Goal: Task Accomplishment & Management: Manage account settings

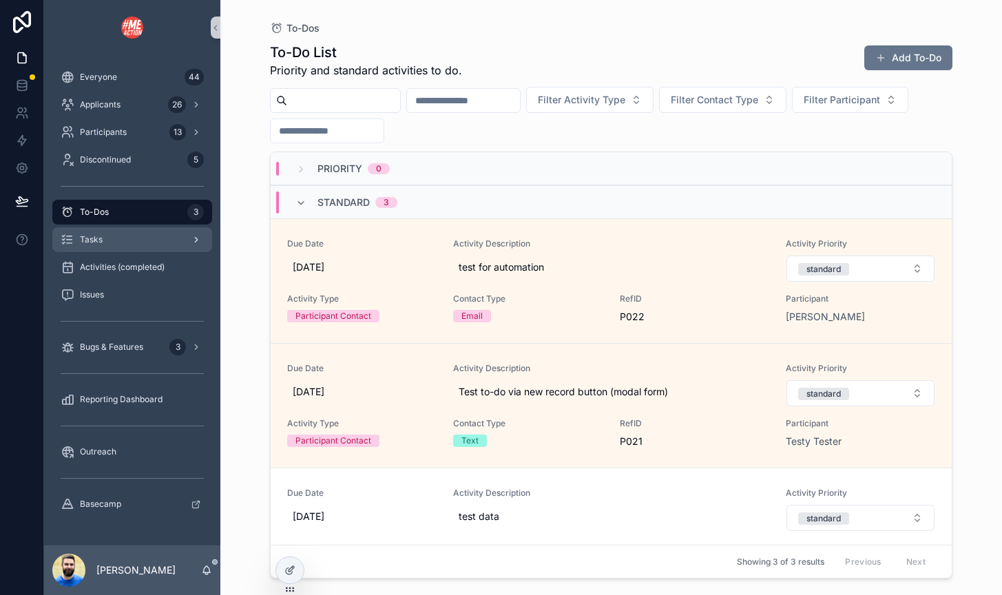
click at [90, 242] on span "Tasks" at bounding box center [91, 239] width 23 height 11
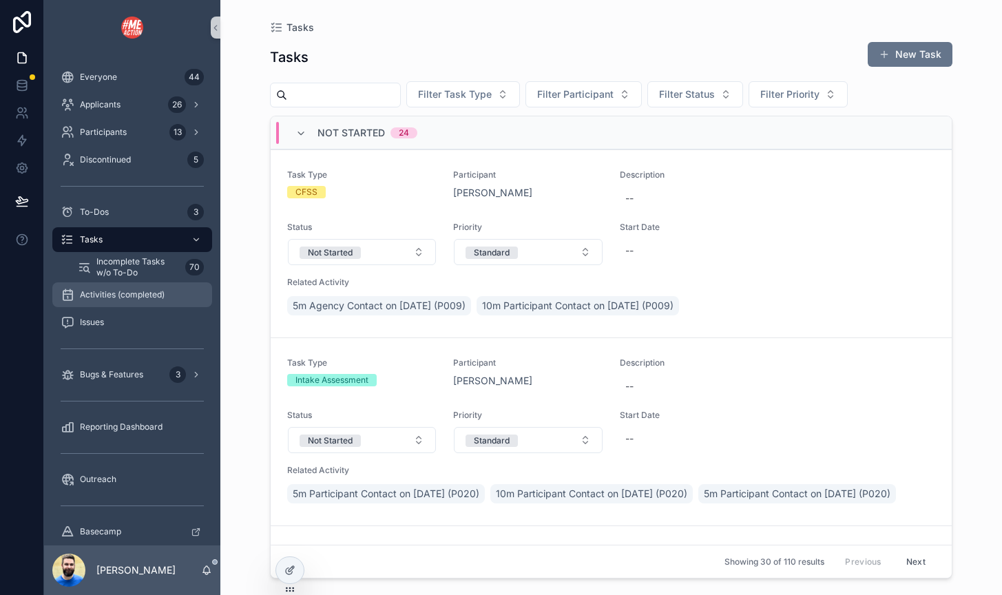
click at [118, 296] on span "Activities (completed)" at bounding box center [122, 294] width 85 height 11
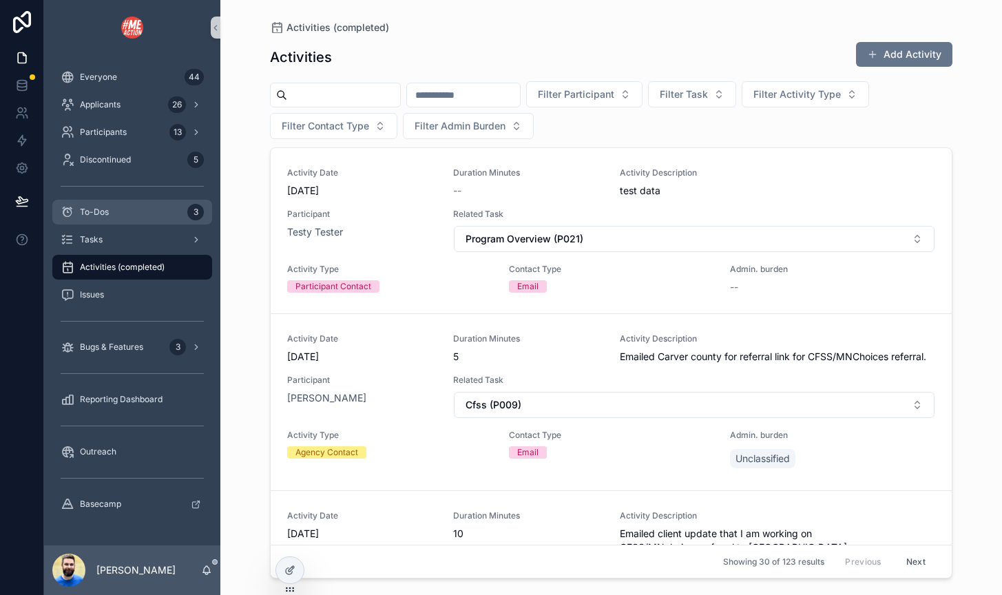
click at [118, 209] on div "To-Dos 3" at bounding box center [132, 212] width 143 height 22
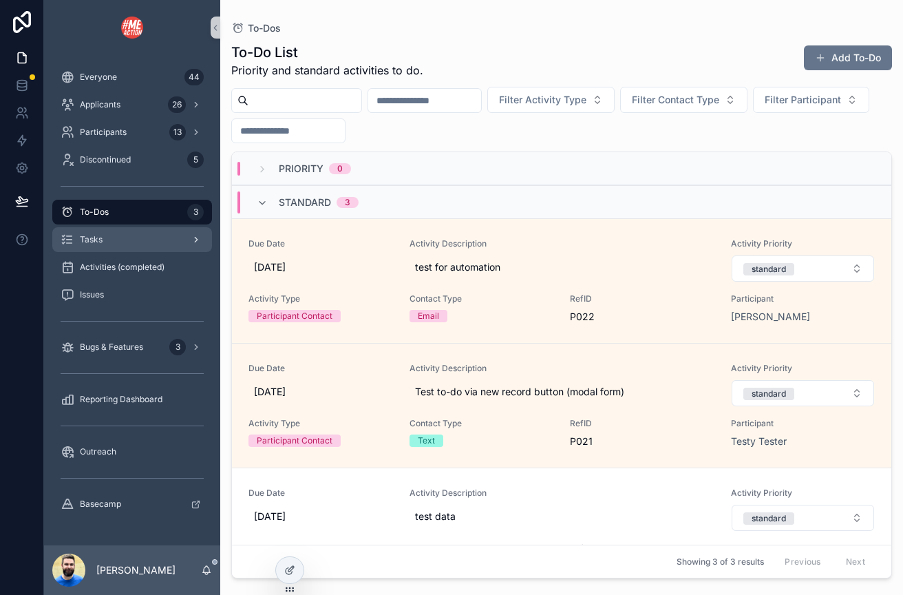
click at [114, 240] on div "Tasks" at bounding box center [132, 240] width 143 height 22
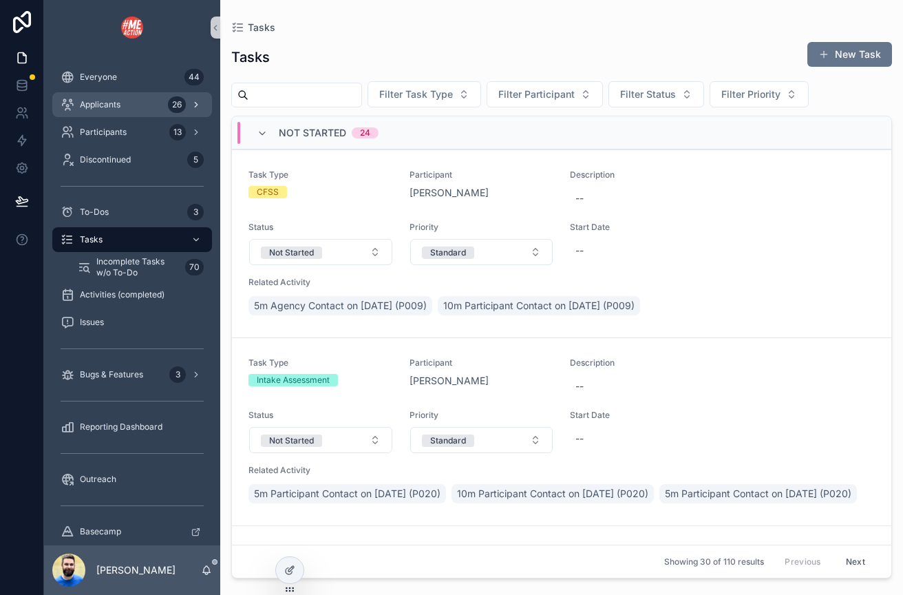
click at [98, 113] on div "Applicants 26" at bounding box center [132, 105] width 143 height 22
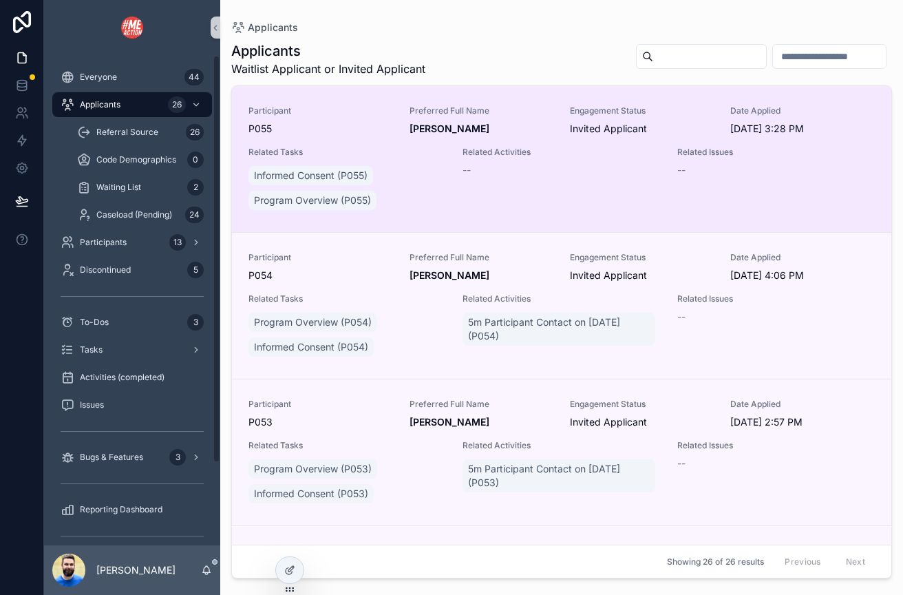
click at [459, 191] on div "Participant P055 Preferred Full Name [PERSON_NAME] Engagement Status Invited Ap…" at bounding box center [562, 158] width 626 height 107
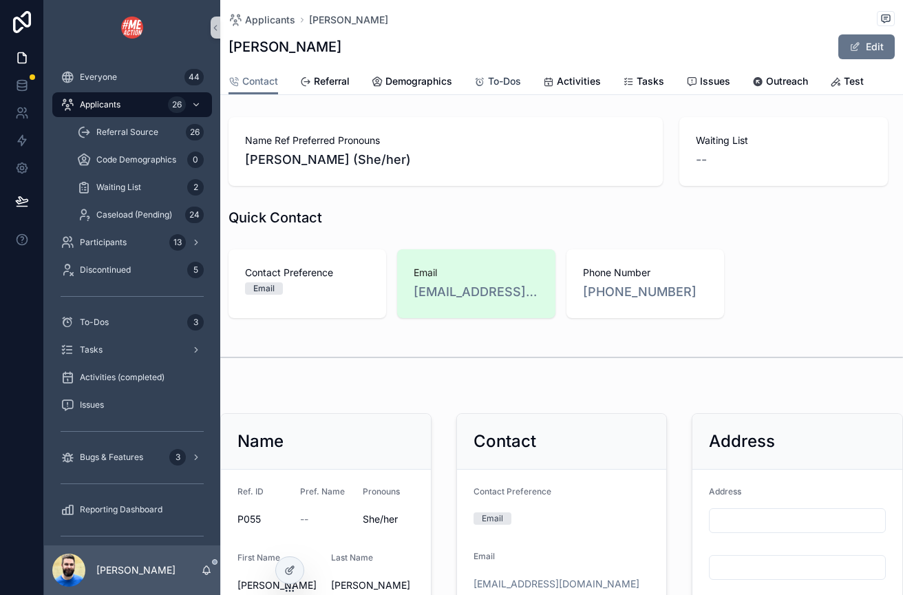
click at [501, 78] on span "To-Dos" at bounding box center [504, 81] width 33 height 14
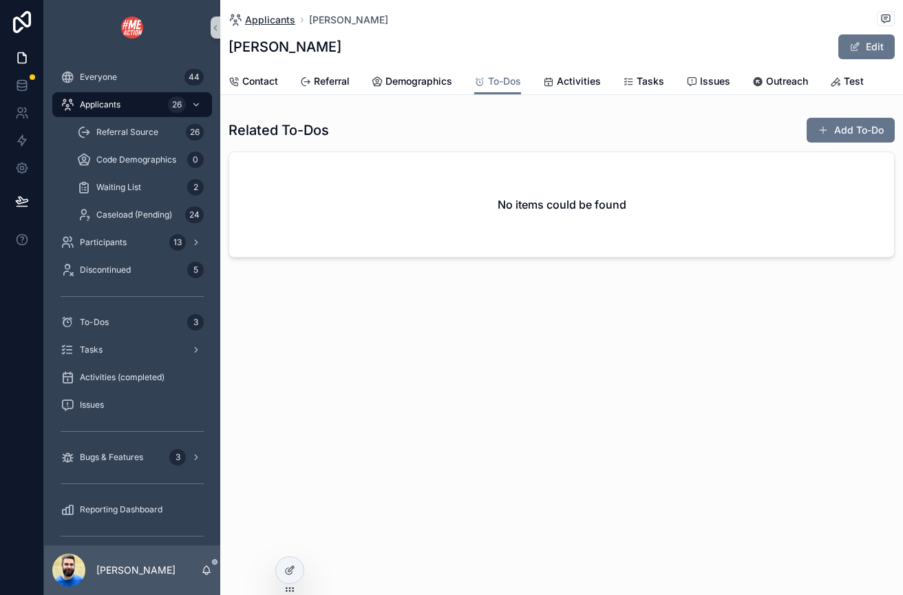
click at [262, 14] on span "Applicants" at bounding box center [270, 20] width 50 height 14
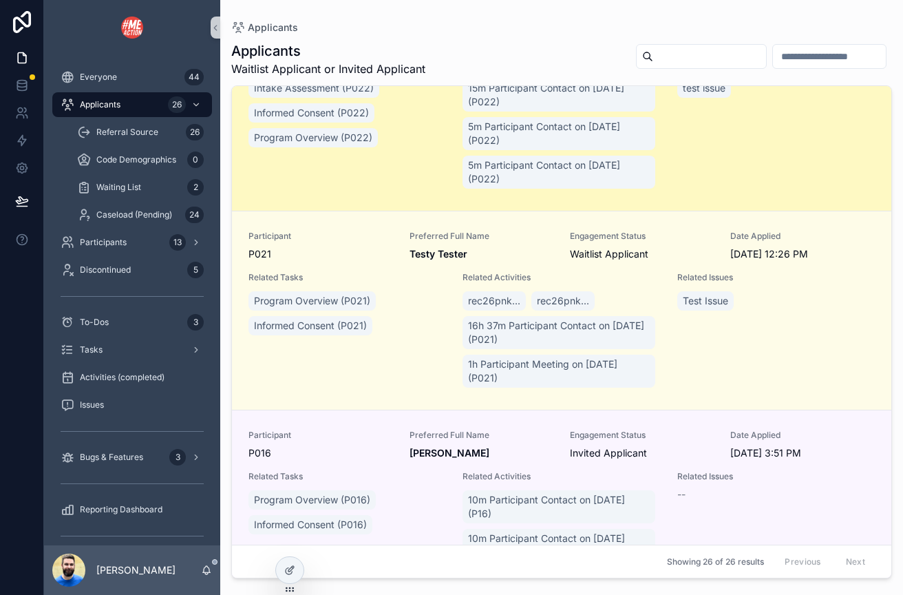
scroll to position [3748, 0]
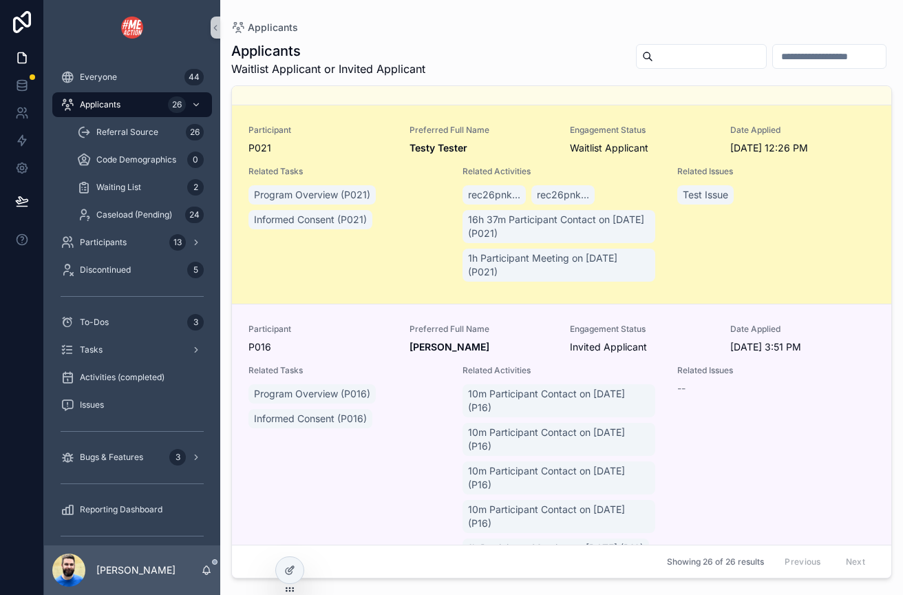
click at [411, 232] on div "Program Overview (P021) Informed Consent (P021)" at bounding box center [348, 207] width 198 height 50
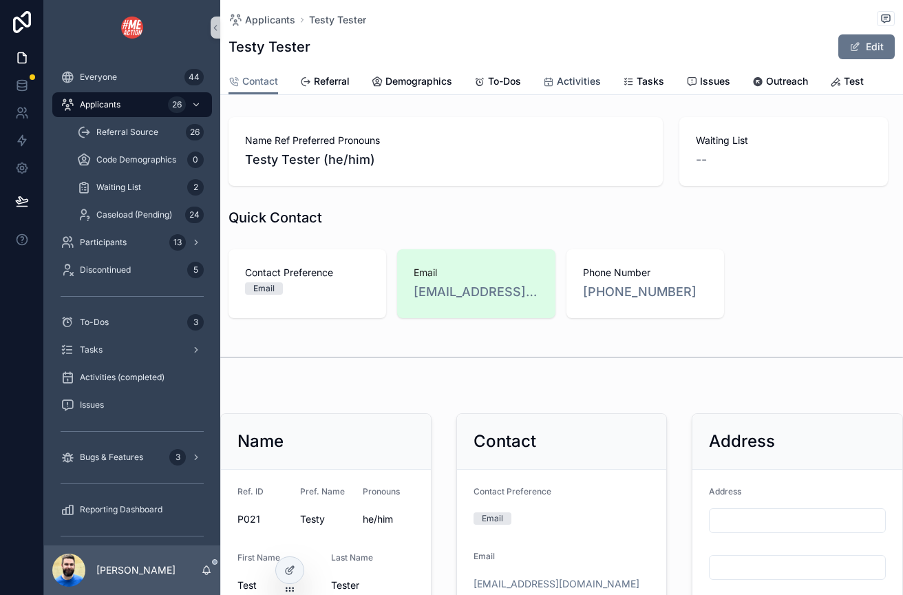
click at [561, 83] on span "Activities" at bounding box center [579, 81] width 44 height 14
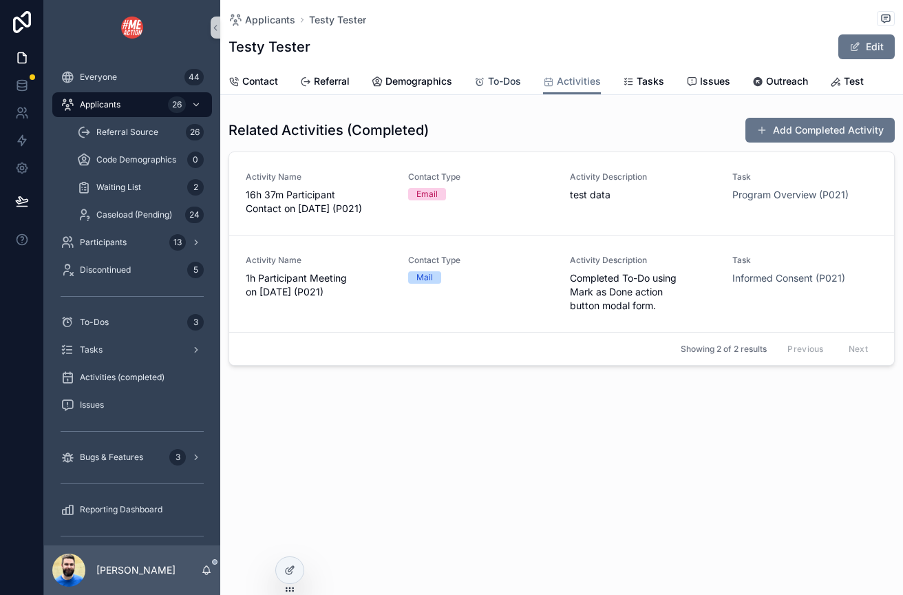
click at [507, 87] on span "To-Dos" at bounding box center [504, 81] width 33 height 14
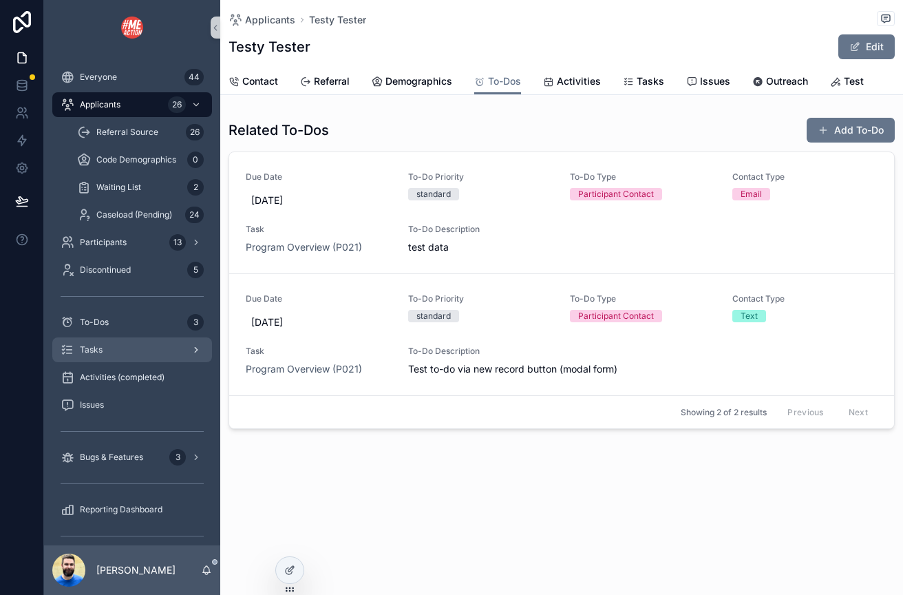
click at [98, 349] on span "Tasks" at bounding box center [91, 349] width 23 height 11
click at [98, 420] on div "scrollable content" at bounding box center [132, 431] width 160 height 22
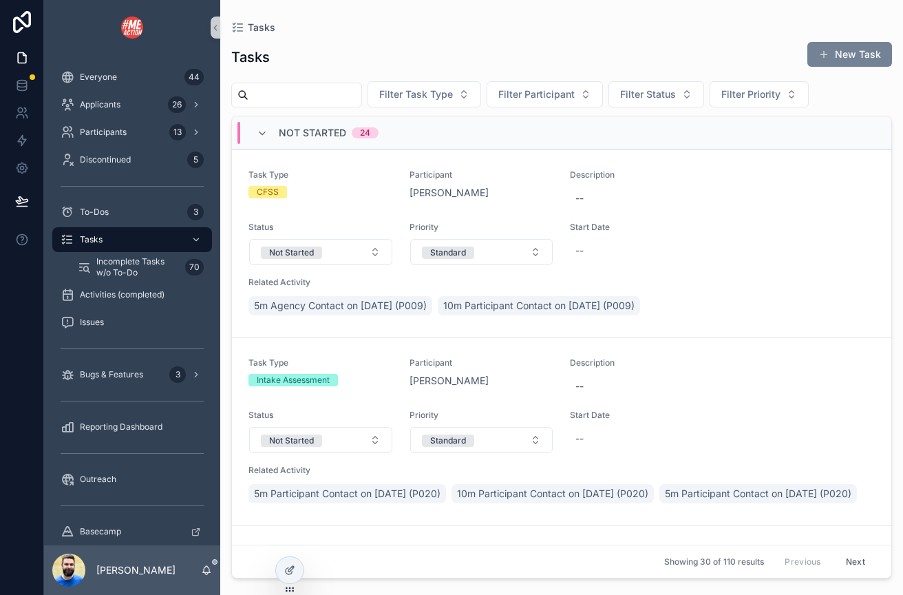
click at [837, 50] on button "New Task" at bounding box center [850, 54] width 85 height 25
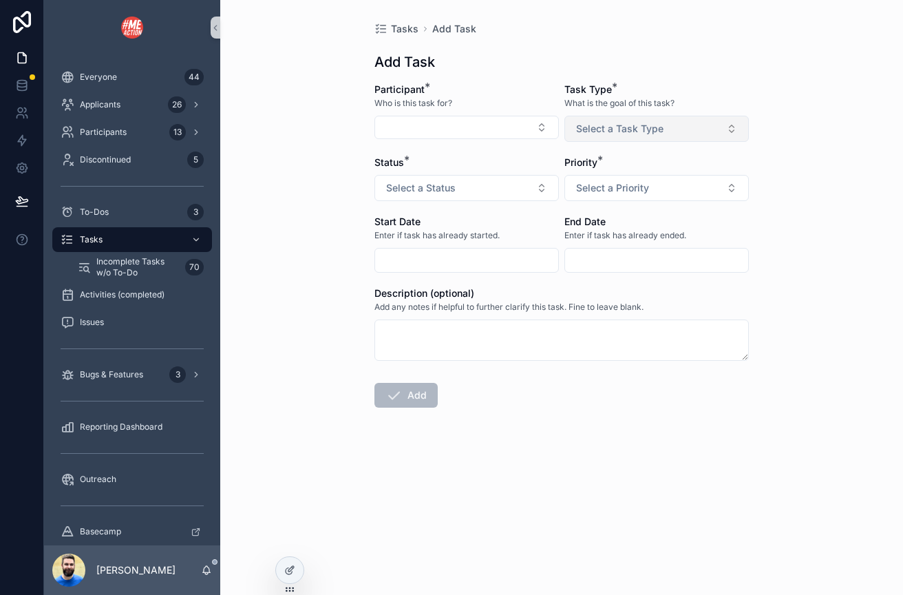
click at [635, 127] on span "Select a Task Type" at bounding box center [619, 129] width 87 height 14
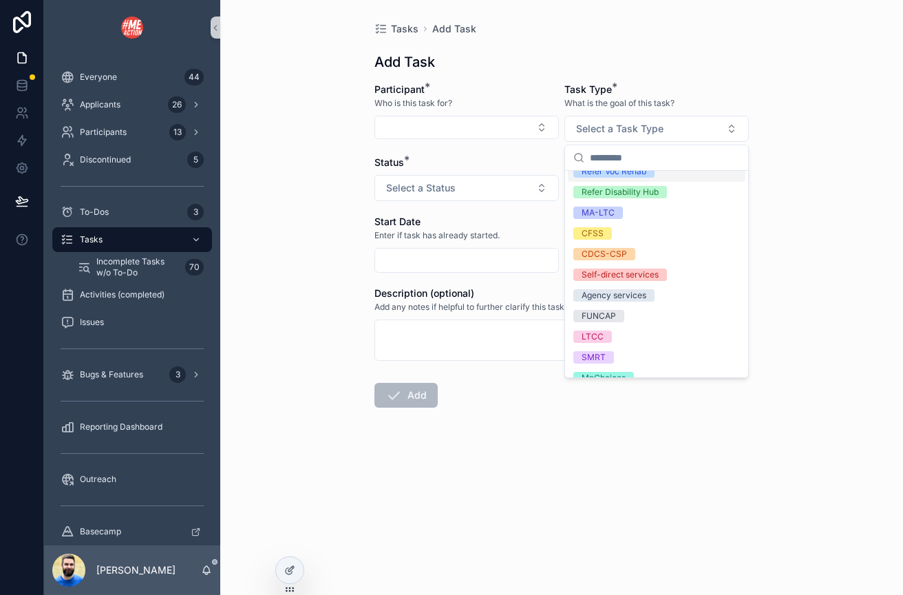
scroll to position [171, 0]
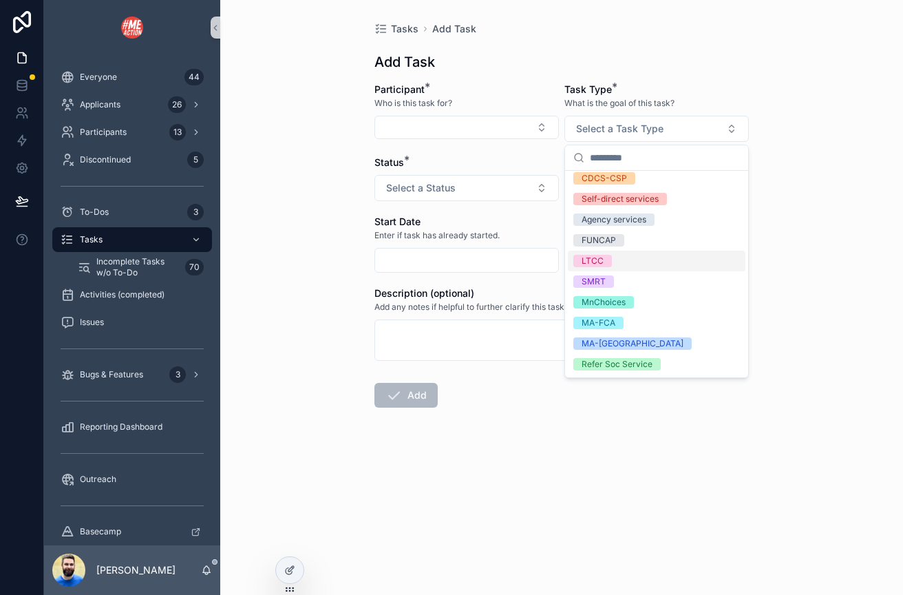
click at [287, 287] on div "Tasks Add Task Add Task Participant * Who is this task for? Task Type * What is…" at bounding box center [561, 297] width 683 height 595
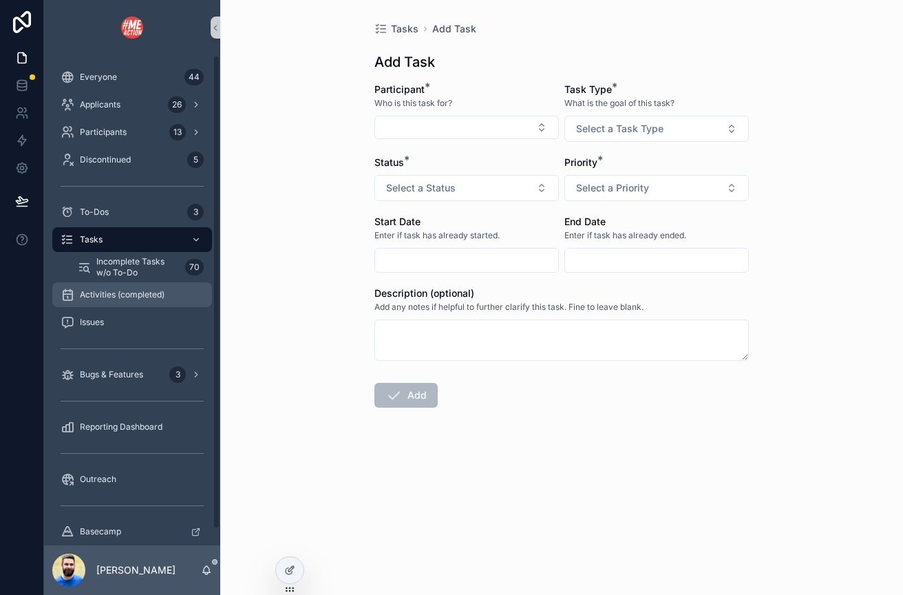
click at [144, 299] on span "Activities (completed)" at bounding box center [122, 294] width 85 height 11
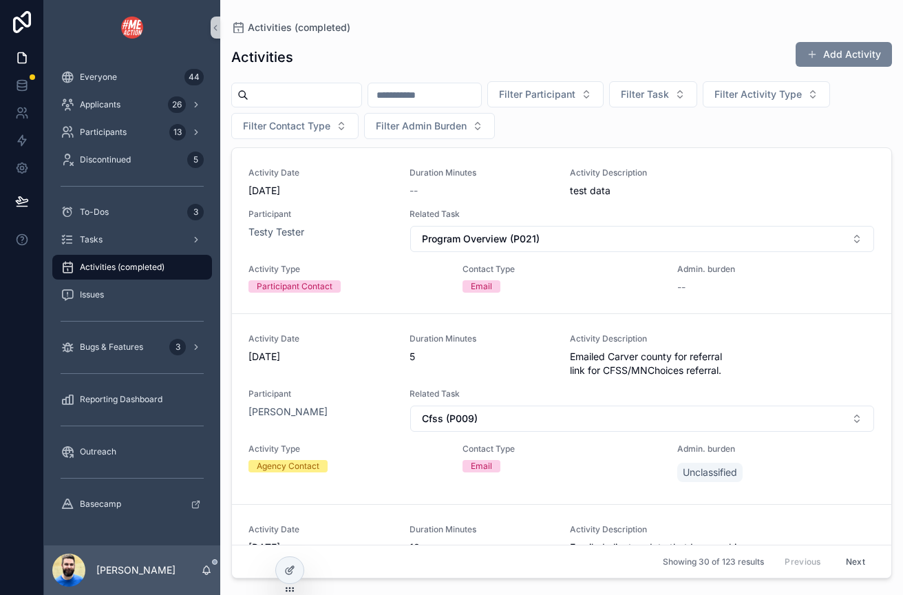
click at [844, 63] on button "Add Activity" at bounding box center [844, 54] width 96 height 25
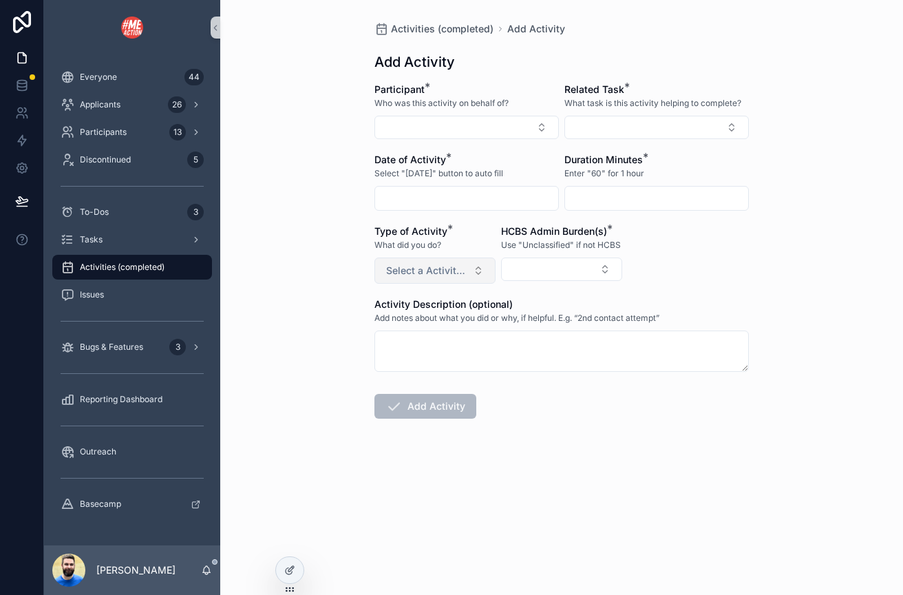
click at [439, 270] on span "Select a Activity Type" at bounding box center [426, 271] width 81 height 14
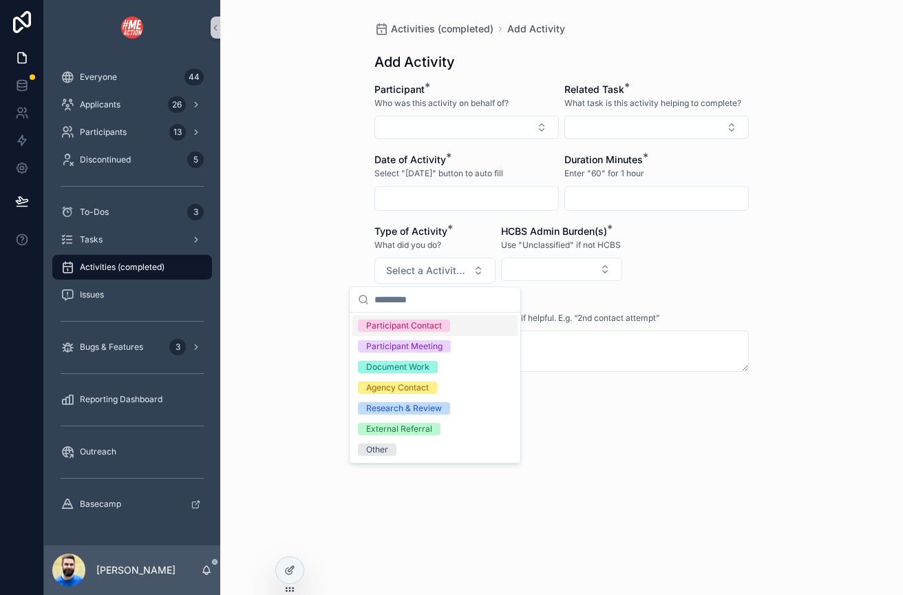
click at [387, 324] on div "Participant Contact" at bounding box center [404, 325] width 76 height 12
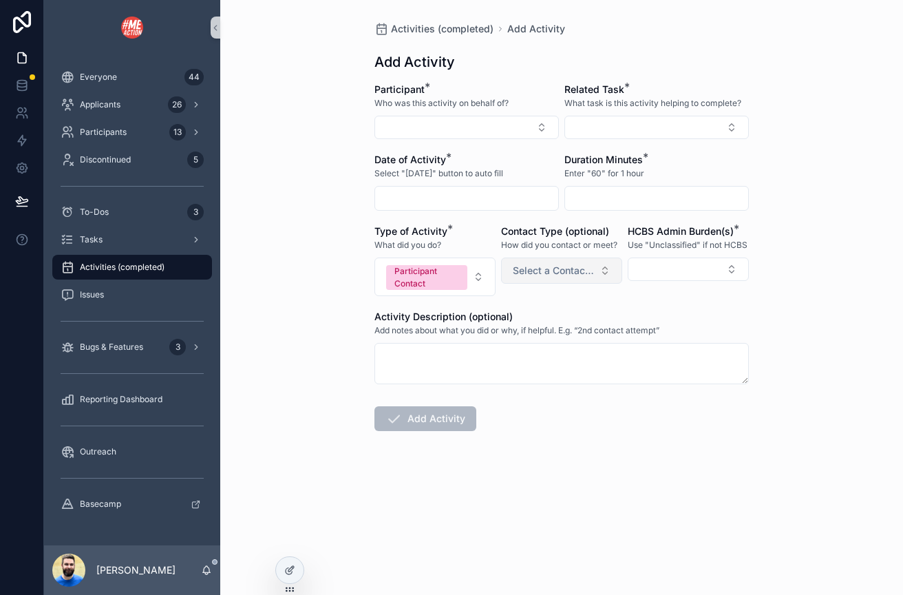
click at [531, 268] on span "Select a Contact Type" at bounding box center [553, 271] width 81 height 14
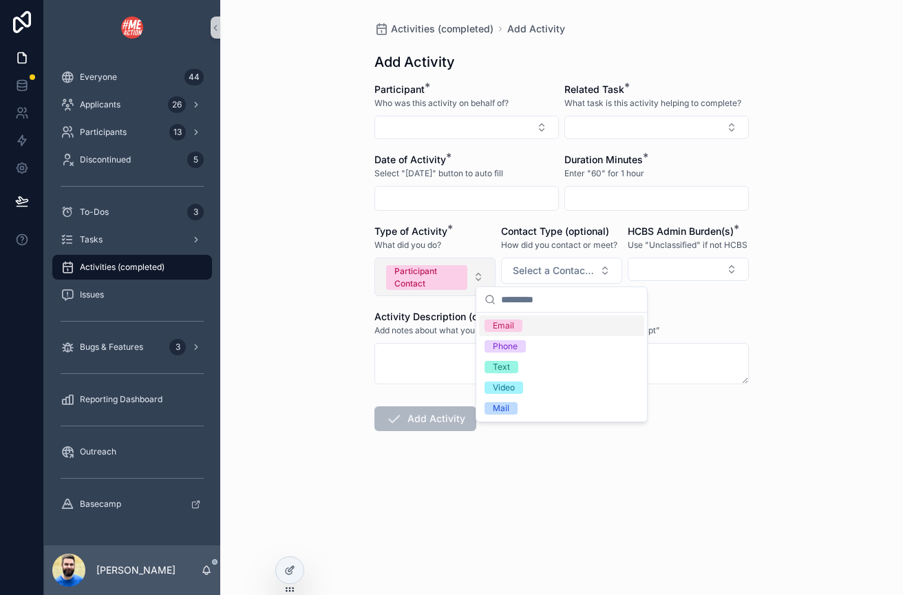
click at [476, 272] on button "Participant Contact" at bounding box center [435, 276] width 121 height 39
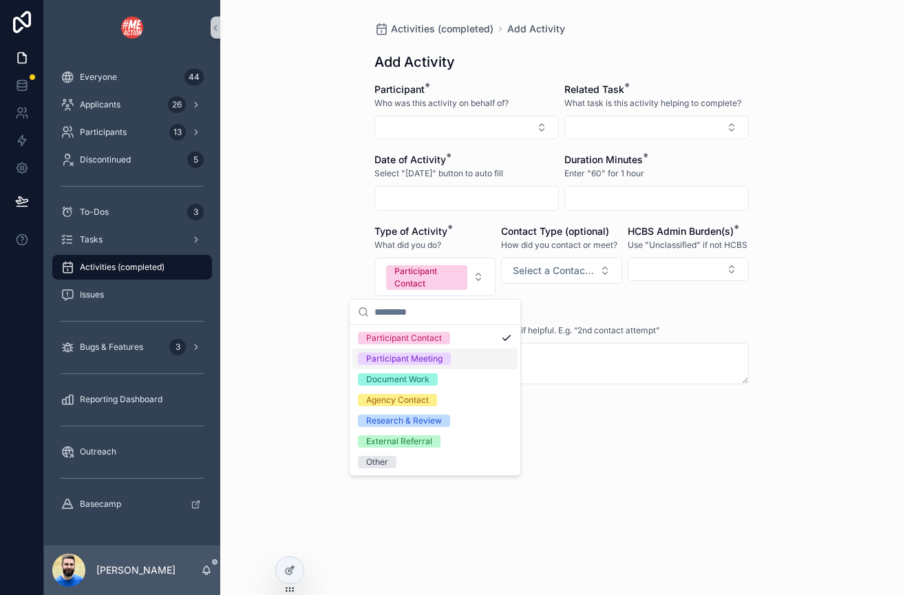
click at [441, 355] on div "Participant Meeting" at bounding box center [404, 358] width 76 height 12
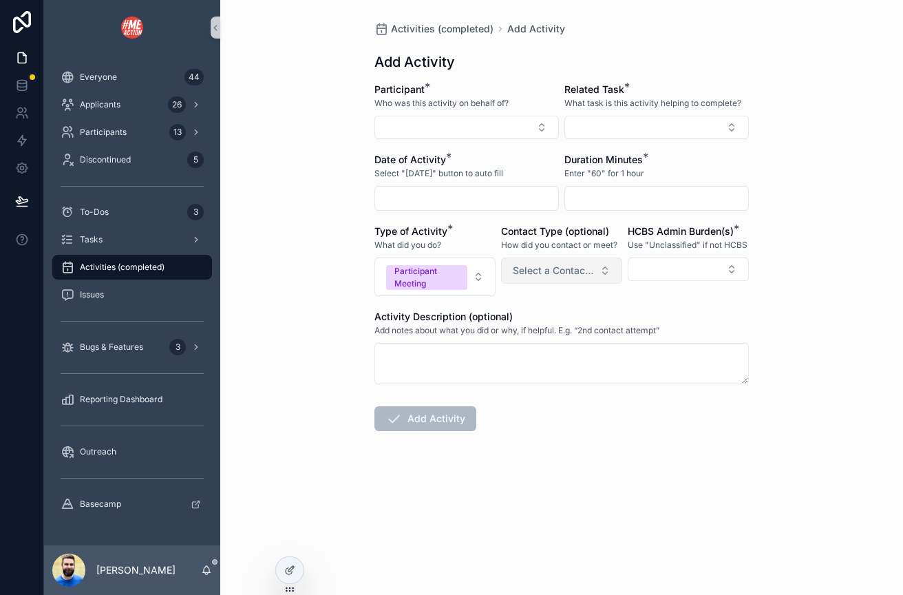
click at [532, 272] on span "Select a Contact Type" at bounding box center [553, 271] width 81 height 14
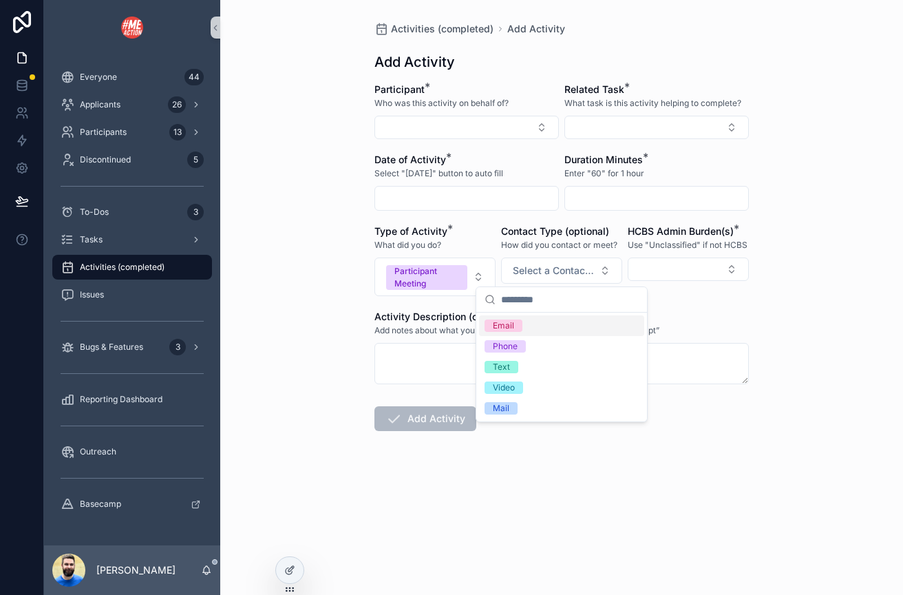
click at [350, 291] on div "Activities (completed) Add Activity Add Activity Participant * Who was this act…" at bounding box center [561, 297] width 683 height 595
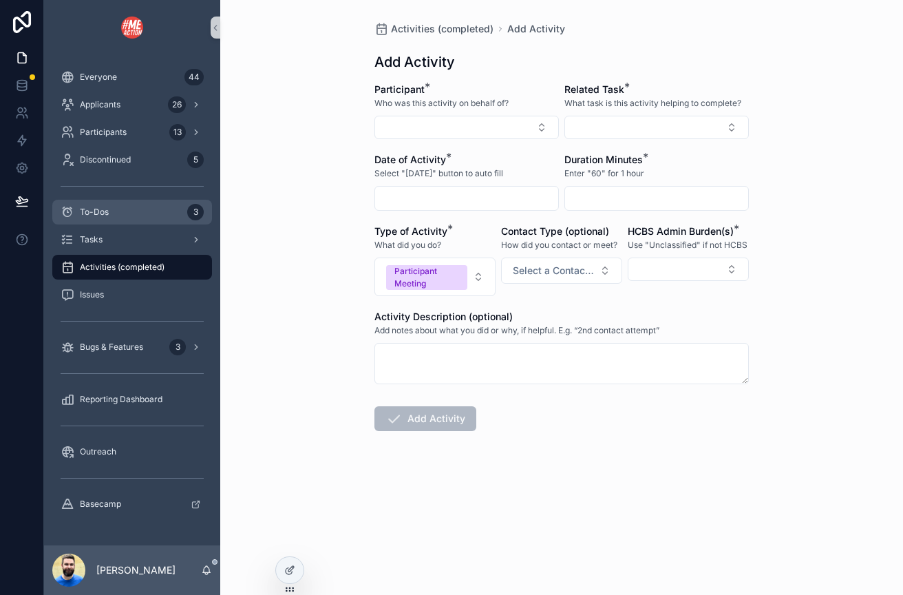
click at [127, 219] on div "To-Dos 3" at bounding box center [132, 212] width 143 height 22
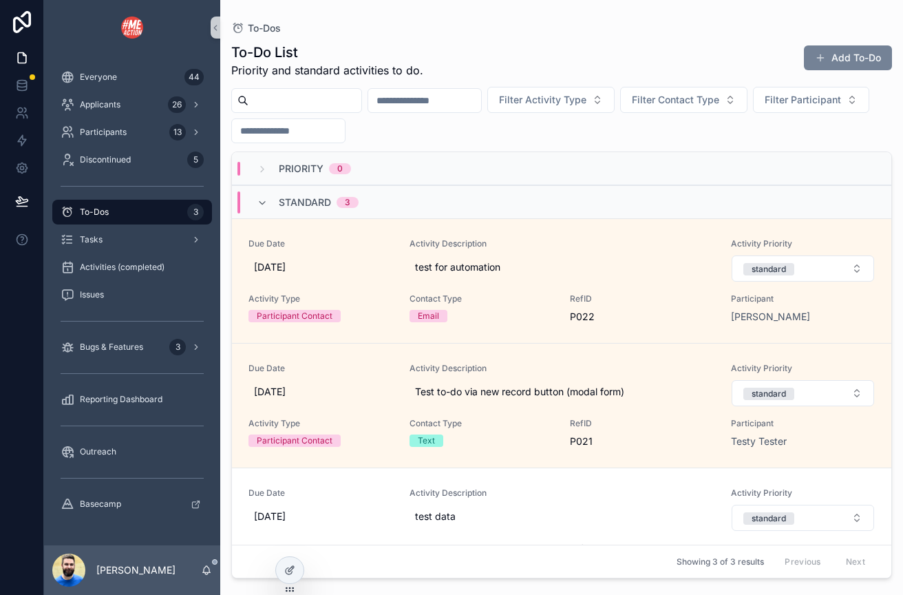
click at [836, 61] on button "Add To-Do" at bounding box center [848, 57] width 88 height 25
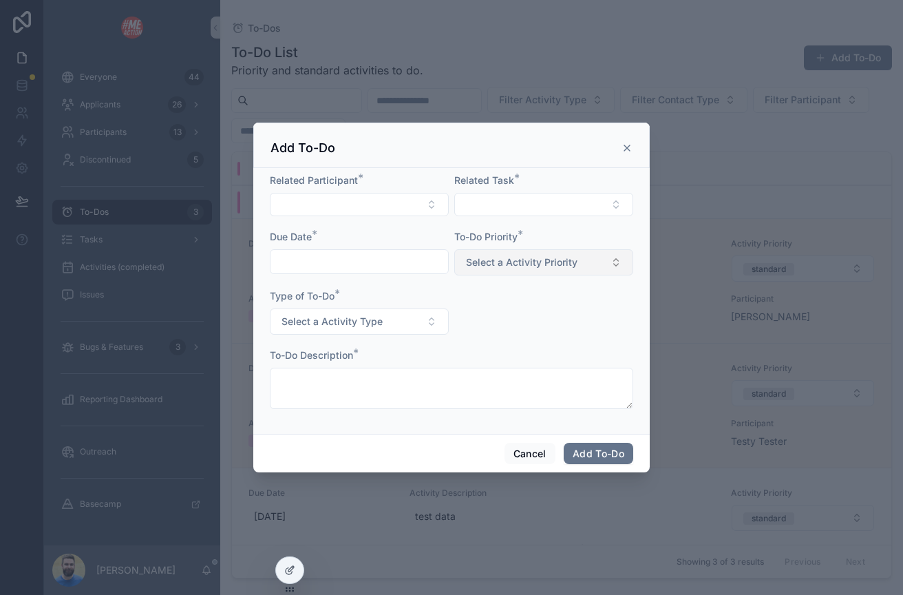
click at [498, 257] on span "Select a Activity Priority" at bounding box center [522, 262] width 112 height 14
click at [358, 306] on div "Type of To-Do * Select a Activity Type" at bounding box center [359, 311] width 179 height 45
click at [365, 316] on span "Select a Activity Type" at bounding box center [332, 322] width 101 height 14
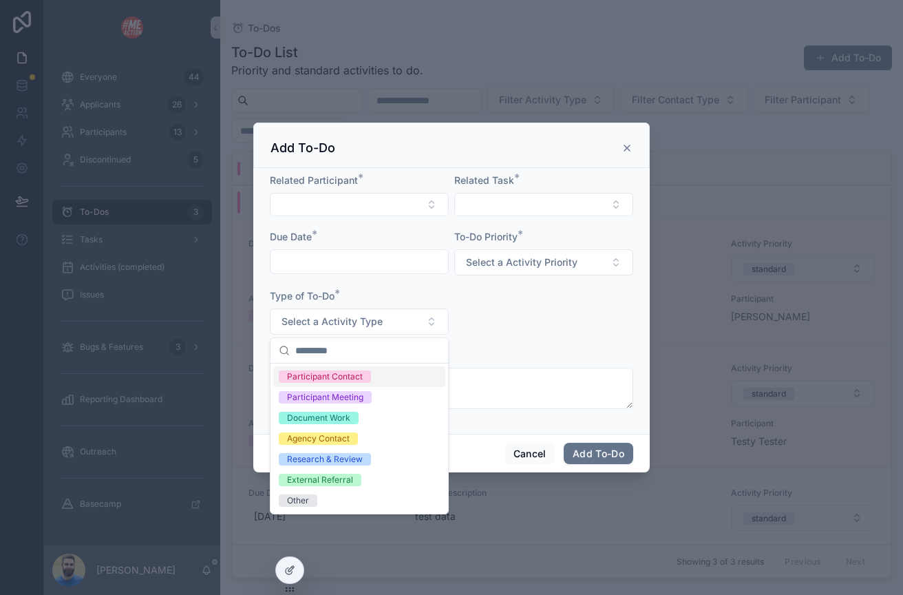
click at [325, 377] on div "Participant Contact" at bounding box center [325, 376] width 76 height 12
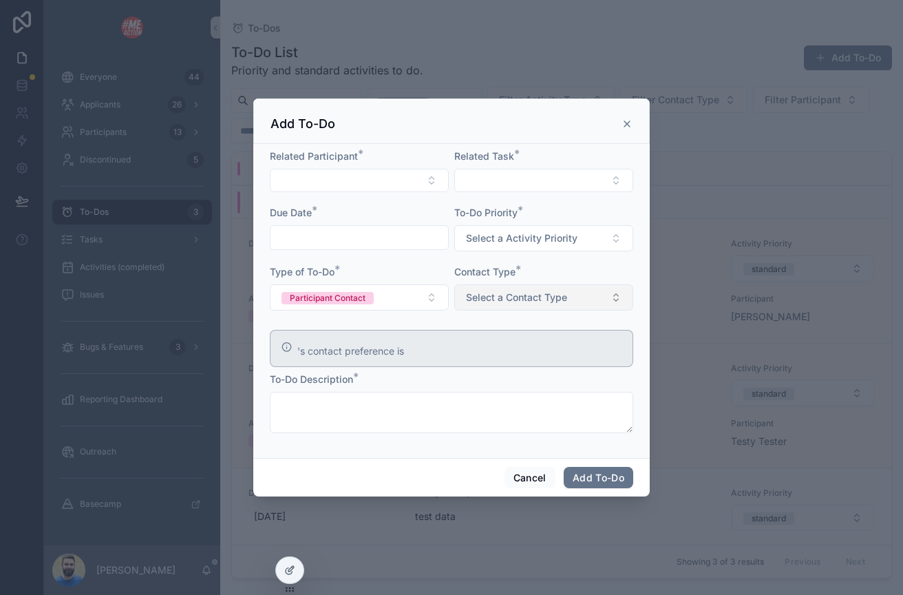
click at [496, 299] on span "Select a Contact Type" at bounding box center [516, 298] width 101 height 14
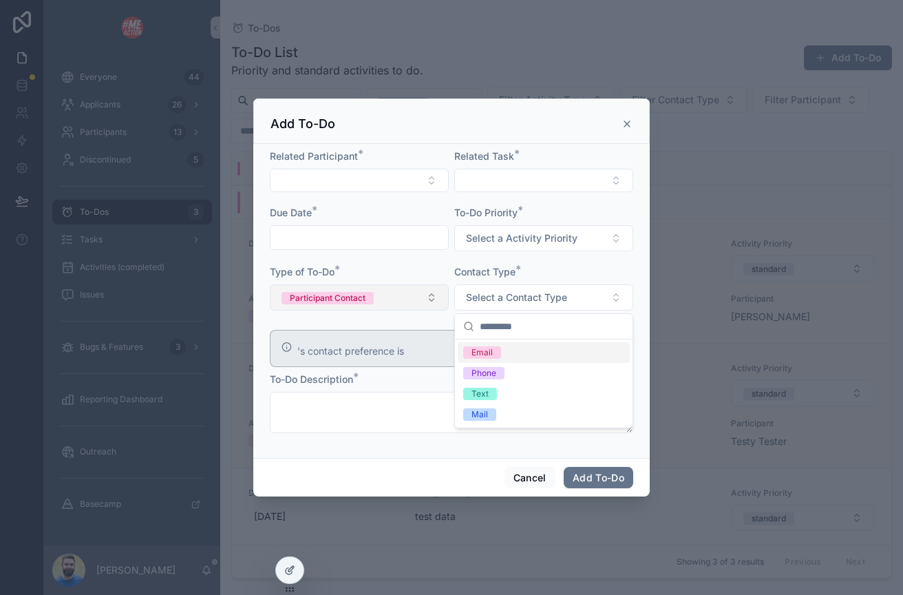
click at [403, 294] on button "Participant Contact" at bounding box center [359, 297] width 179 height 26
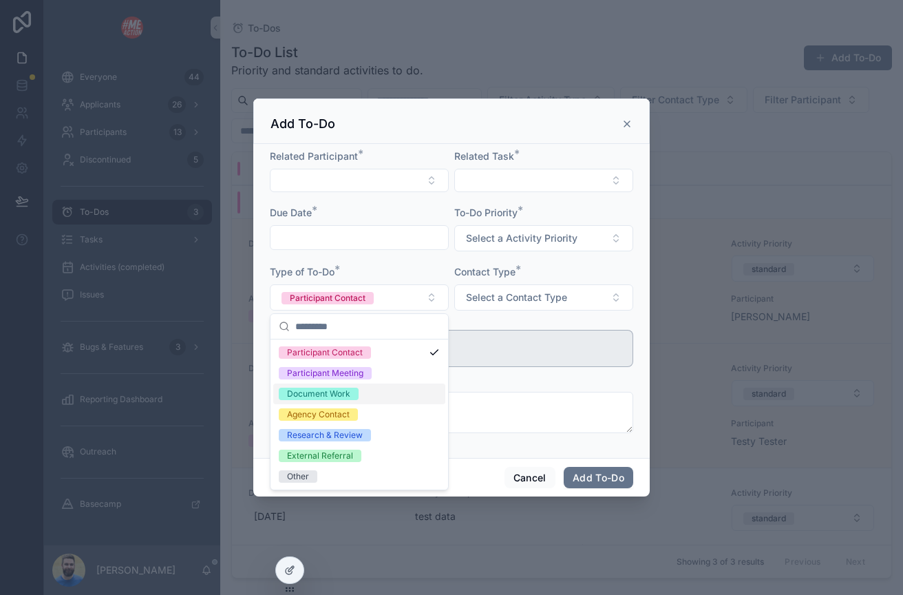
click at [330, 389] on div "Document Work" at bounding box center [318, 394] width 63 height 12
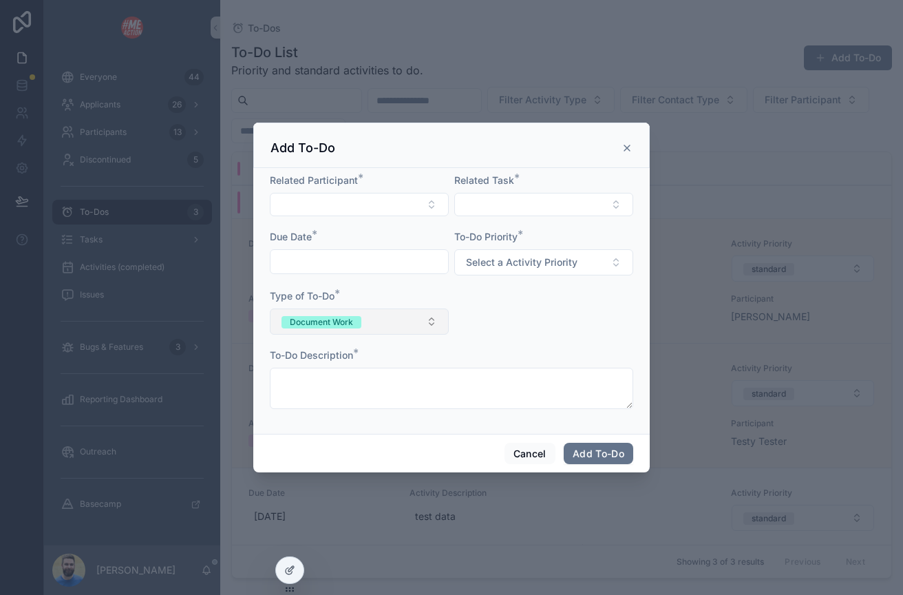
click at [420, 322] on button "Document Work" at bounding box center [359, 321] width 179 height 26
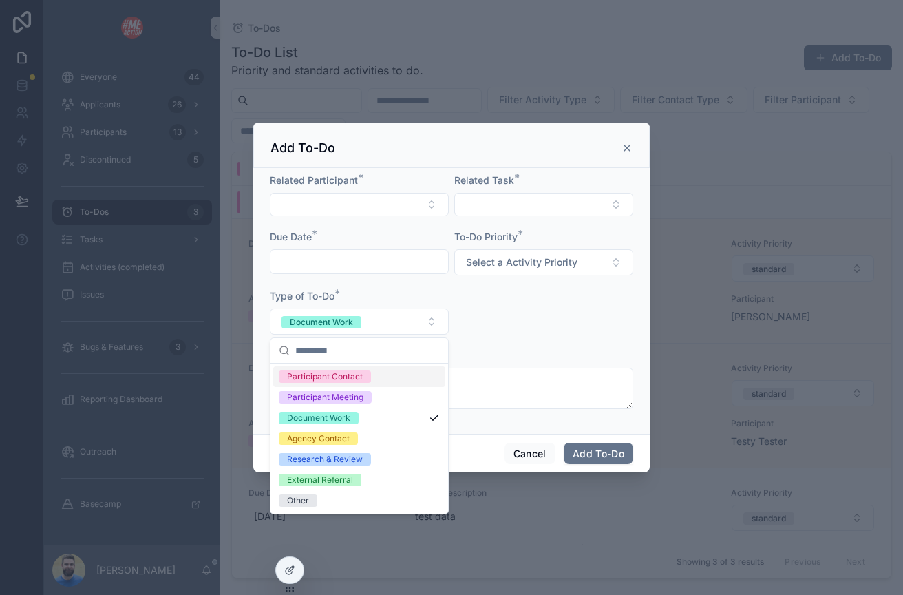
click at [370, 378] on span "Participant Contact" at bounding box center [325, 376] width 92 height 12
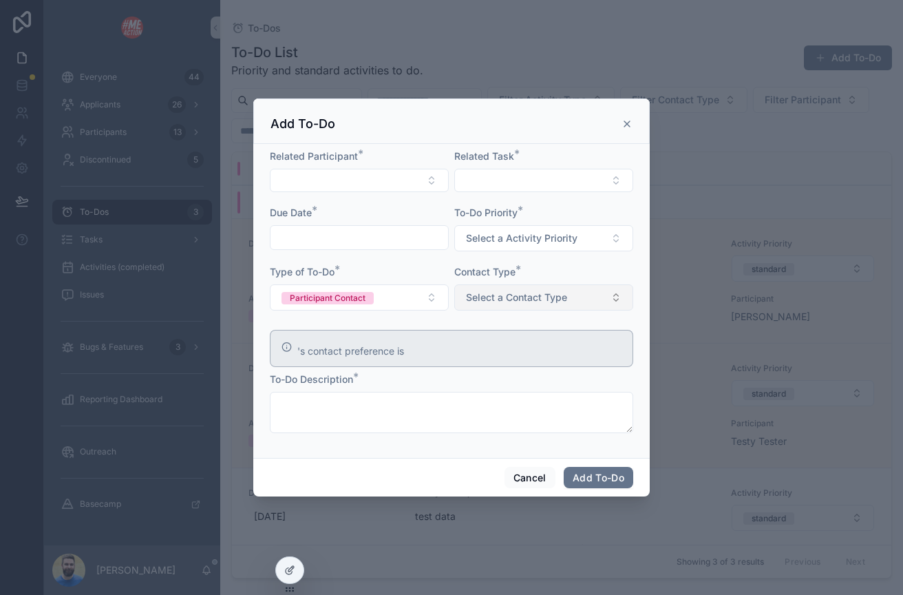
click at [487, 299] on span "Select a Contact Type" at bounding box center [516, 298] width 101 height 14
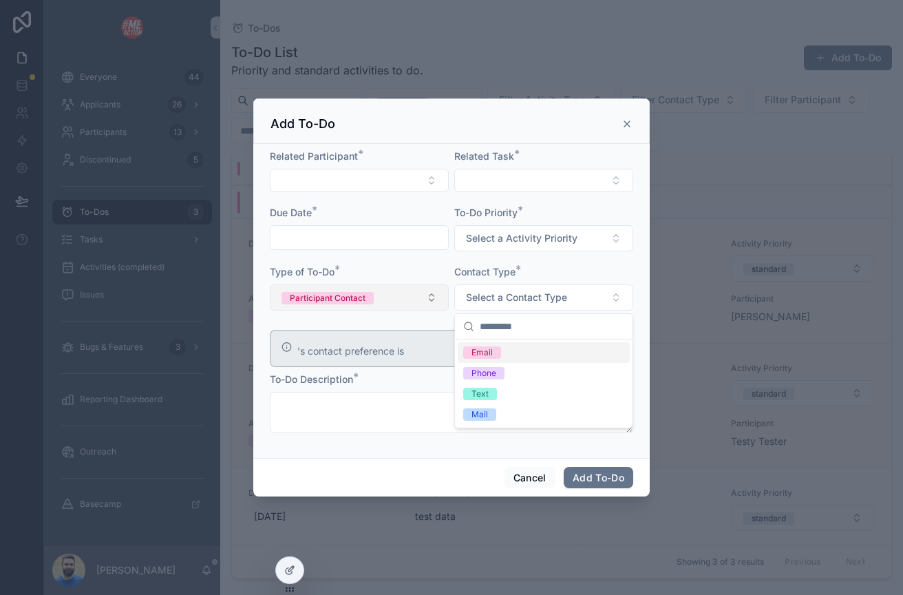
click at [414, 297] on button "Participant Contact" at bounding box center [359, 297] width 179 height 26
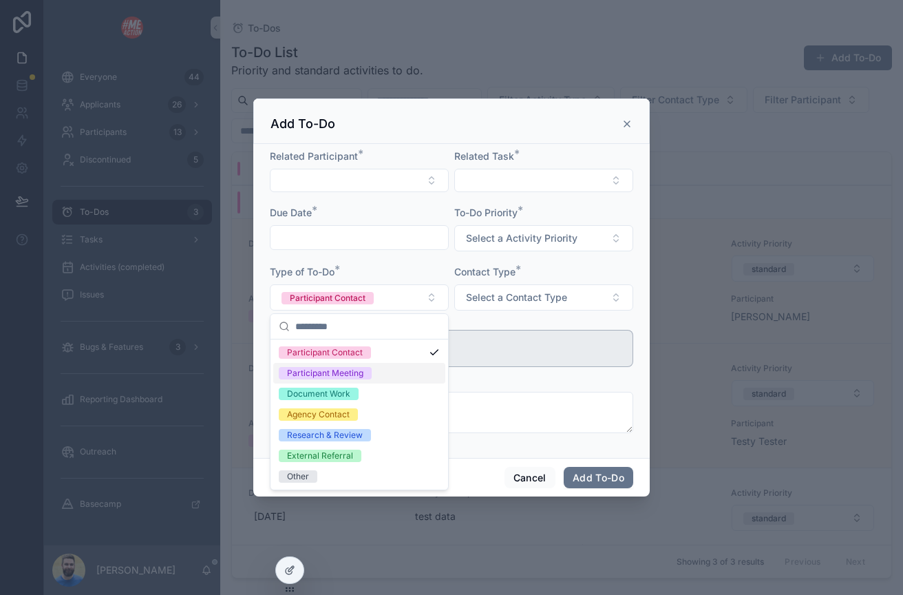
click at [345, 371] on div "Participant Meeting" at bounding box center [325, 373] width 76 height 12
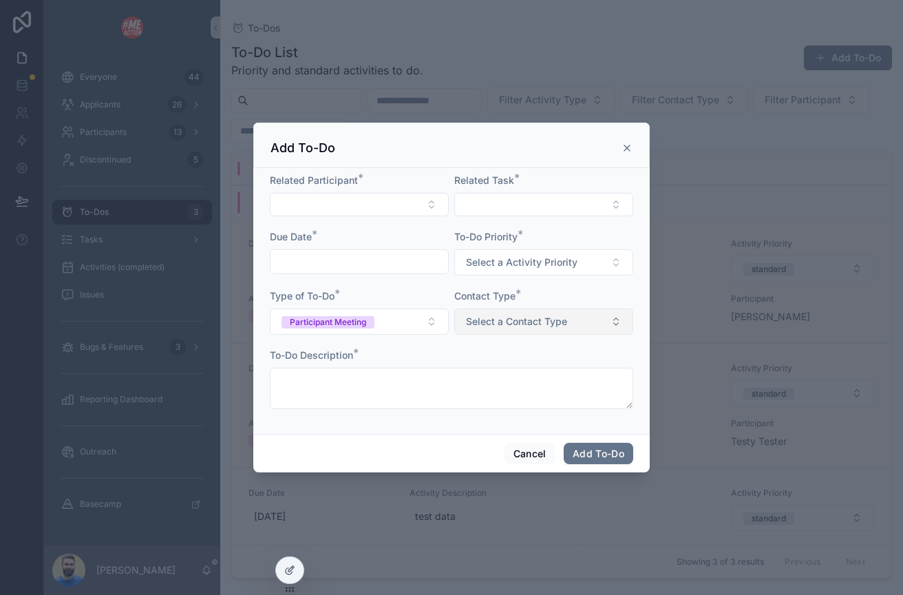
click at [493, 326] on span "Select a Contact Type" at bounding box center [516, 322] width 101 height 14
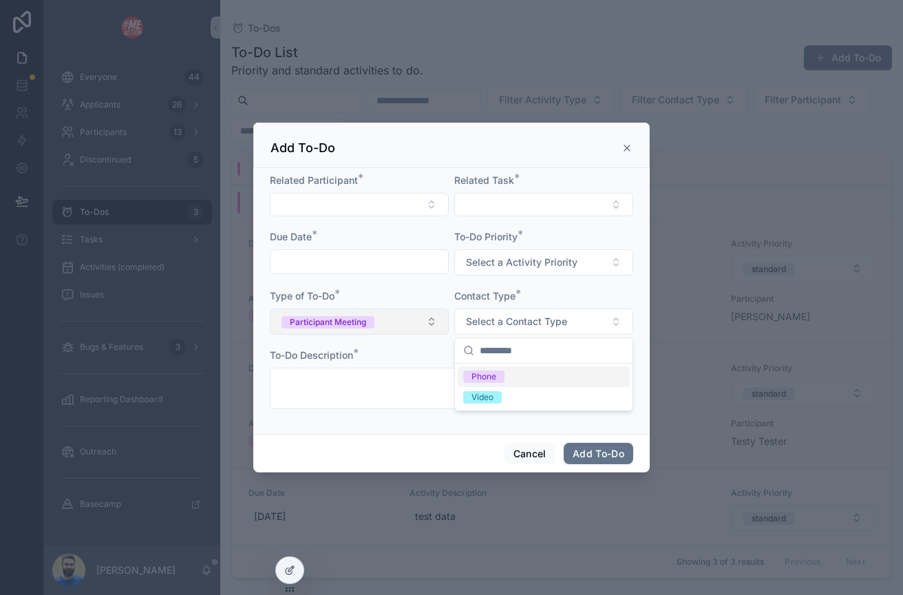
click at [413, 322] on button "Participant Meeting" at bounding box center [359, 321] width 179 height 26
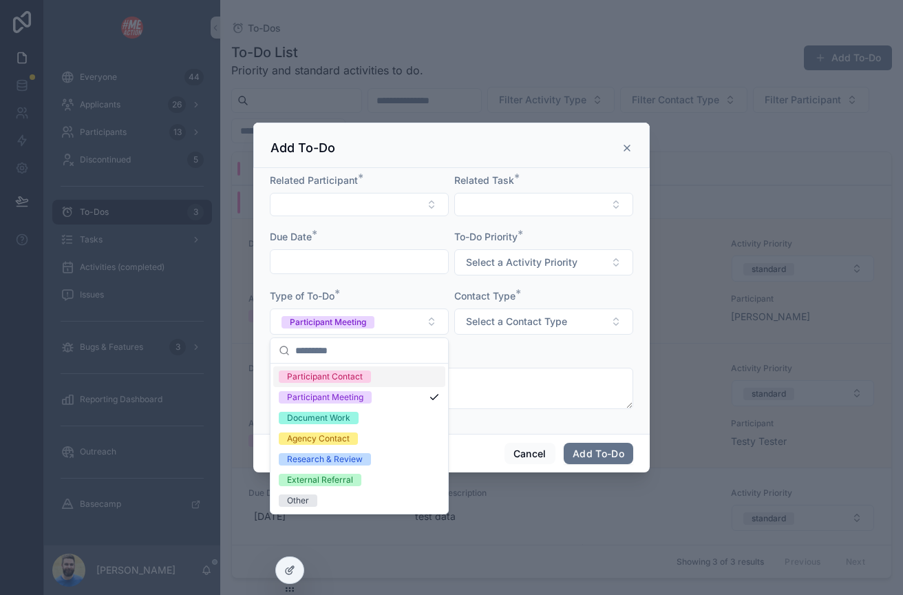
click at [393, 380] on div "Participant Contact" at bounding box center [359, 376] width 172 height 21
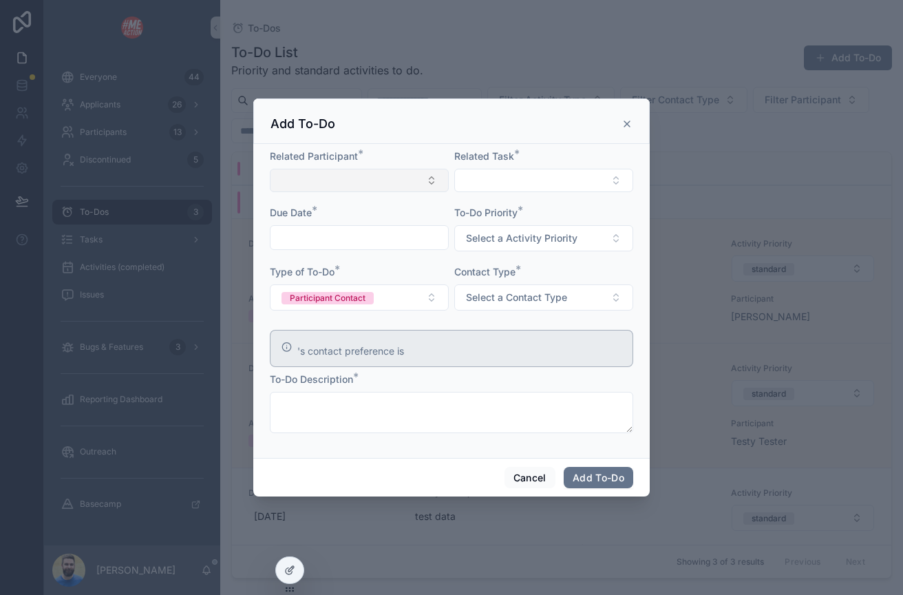
click at [383, 176] on button "Select Button" at bounding box center [359, 180] width 179 height 23
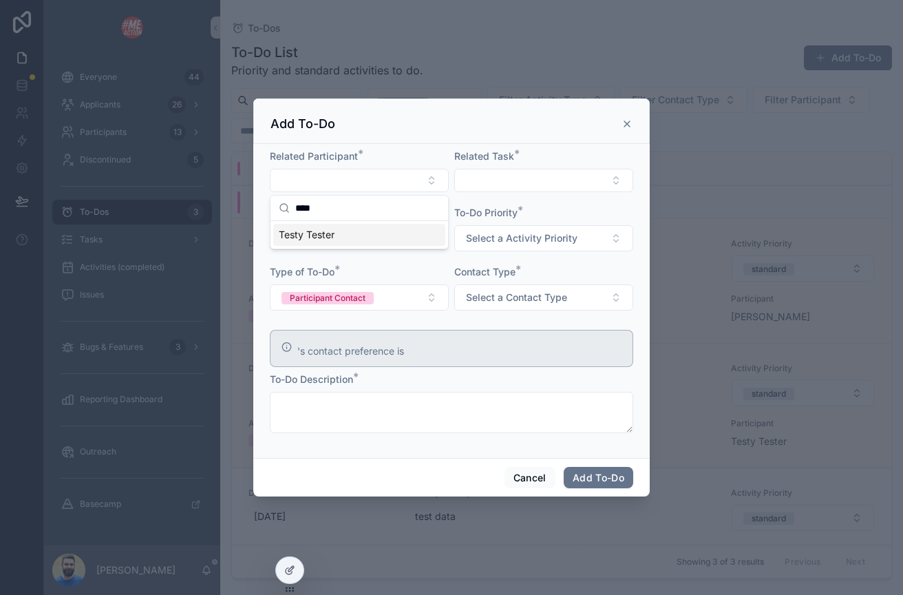
type input "****"
click at [319, 235] on input "scrollable content" at bounding box center [360, 237] width 178 height 19
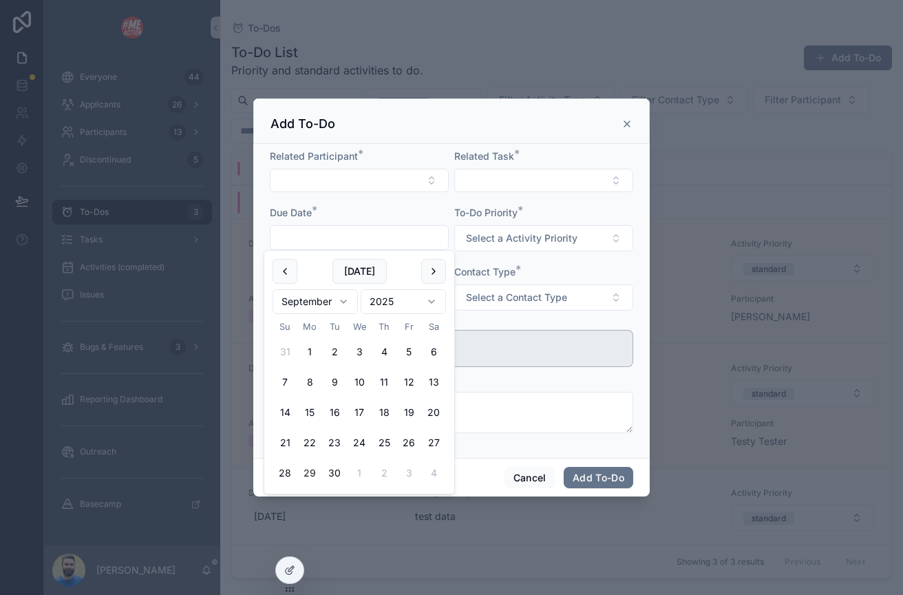
click at [399, 200] on form "Related Participant * Related Task * Due Date * To-Do Priority * Select a Activ…" at bounding box center [452, 297] width 364 height 297
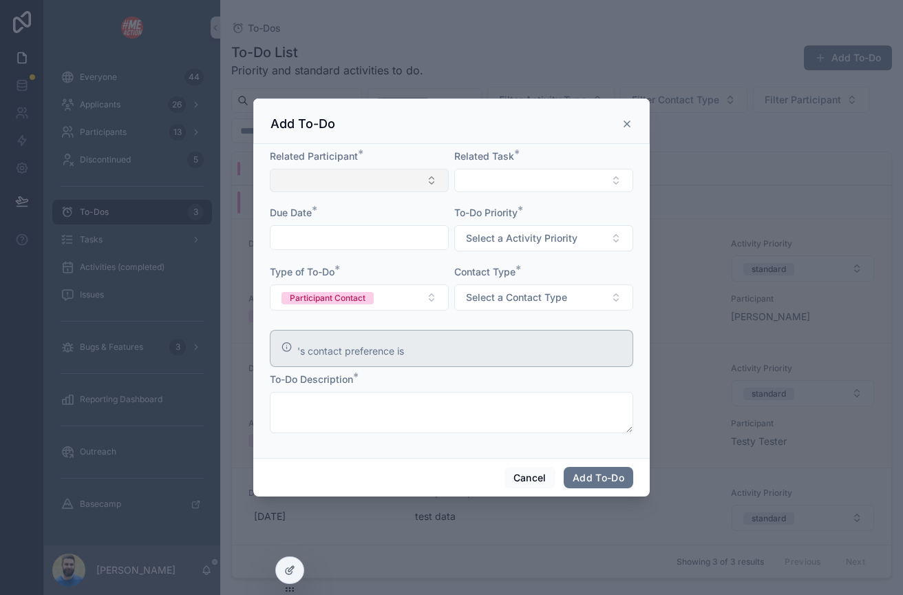
click at [390, 180] on button "Select Button" at bounding box center [359, 180] width 179 height 23
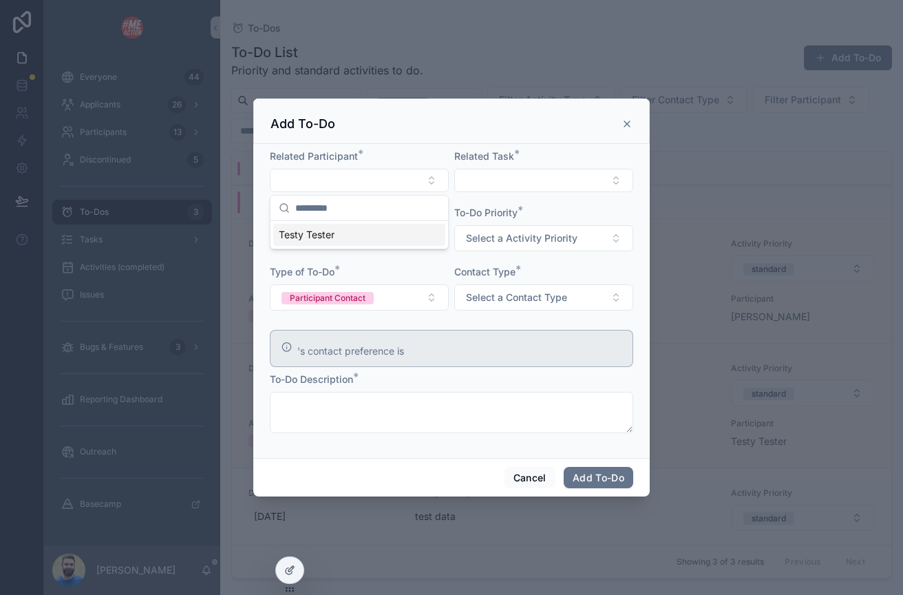
click at [358, 231] on div "Testy Tester" at bounding box center [359, 235] width 172 height 22
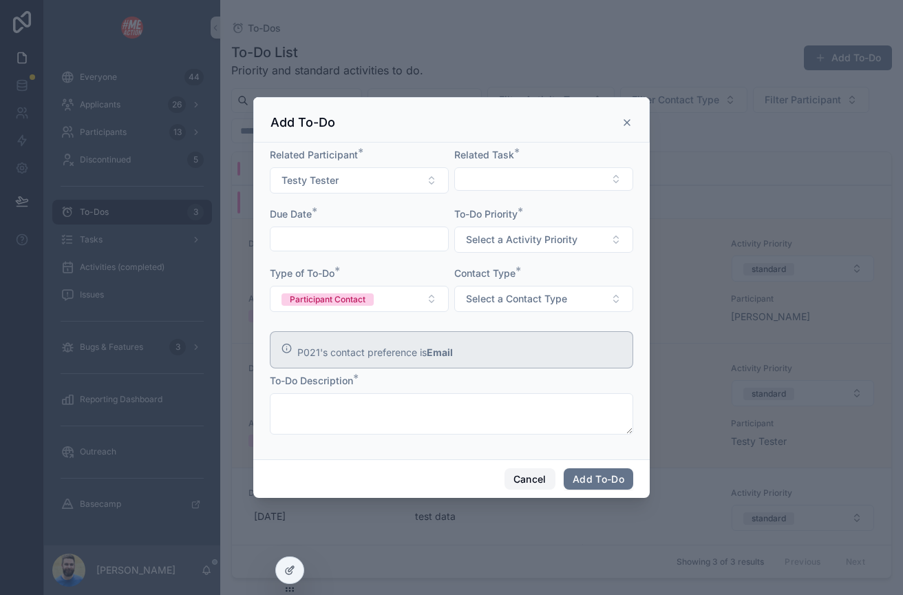
click at [540, 484] on button "Cancel" at bounding box center [530, 479] width 51 height 22
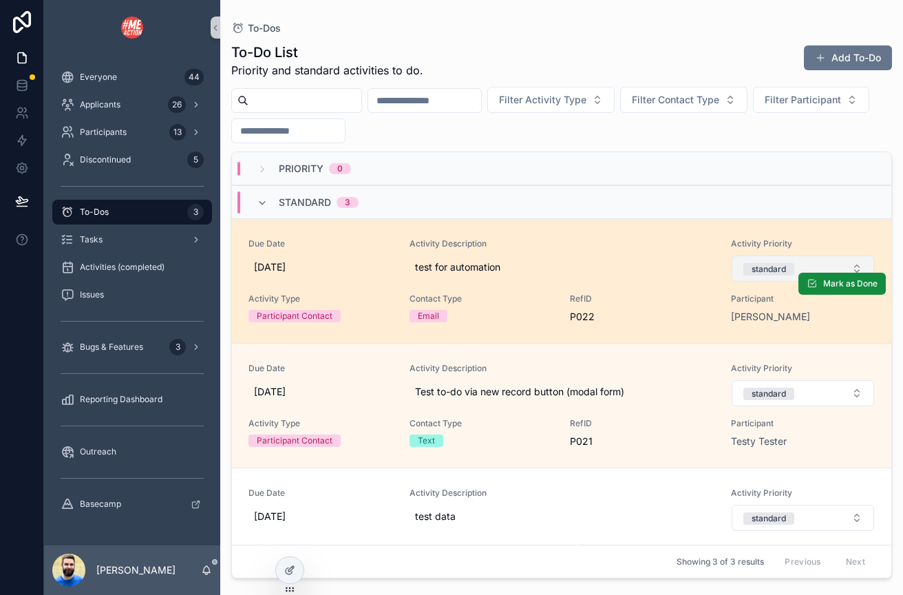
click at [856, 266] on button "standard" at bounding box center [803, 268] width 143 height 26
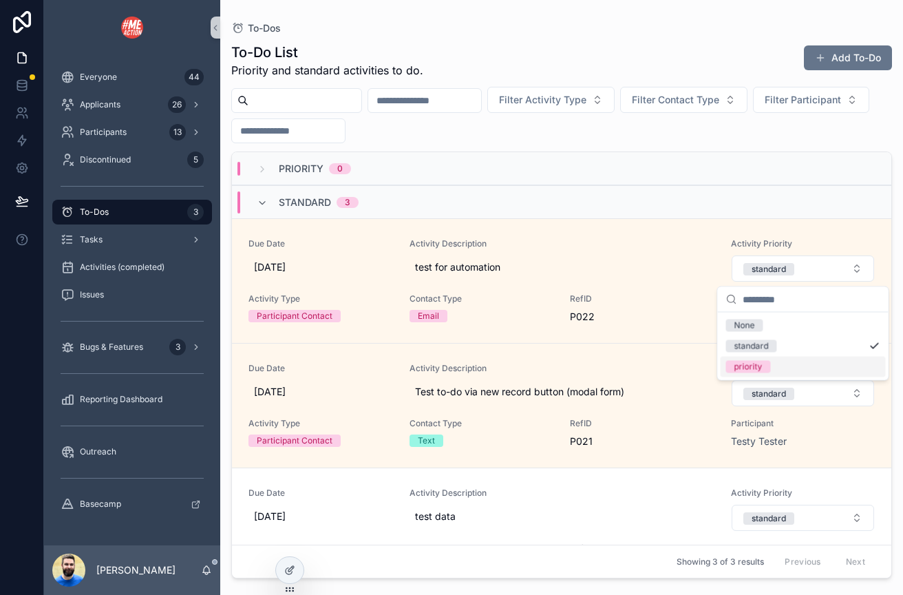
click at [743, 359] on div "priority" at bounding box center [803, 367] width 165 height 21
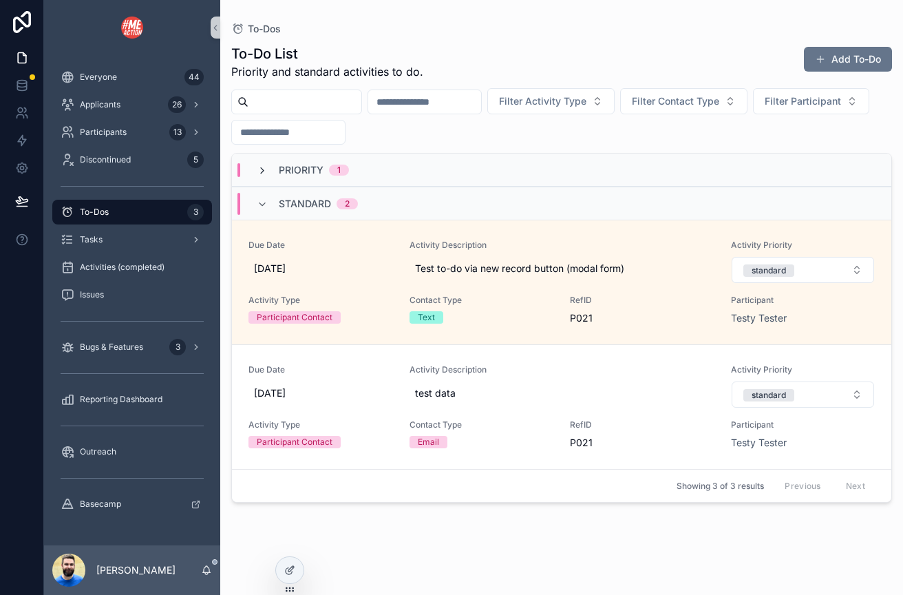
click at [257, 169] on icon "scrollable content" at bounding box center [262, 170] width 11 height 11
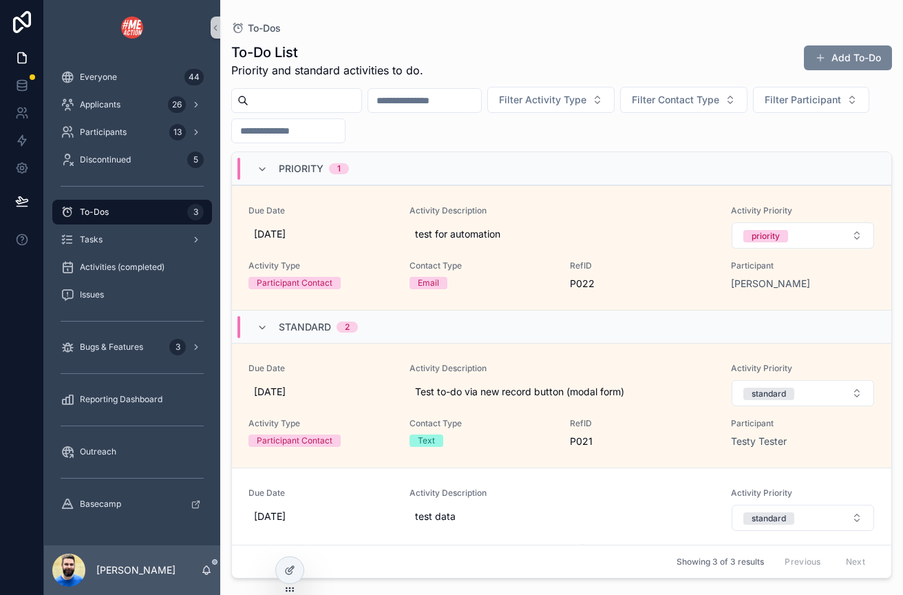
click at [875, 52] on button "Add To-Do" at bounding box center [848, 57] width 88 height 25
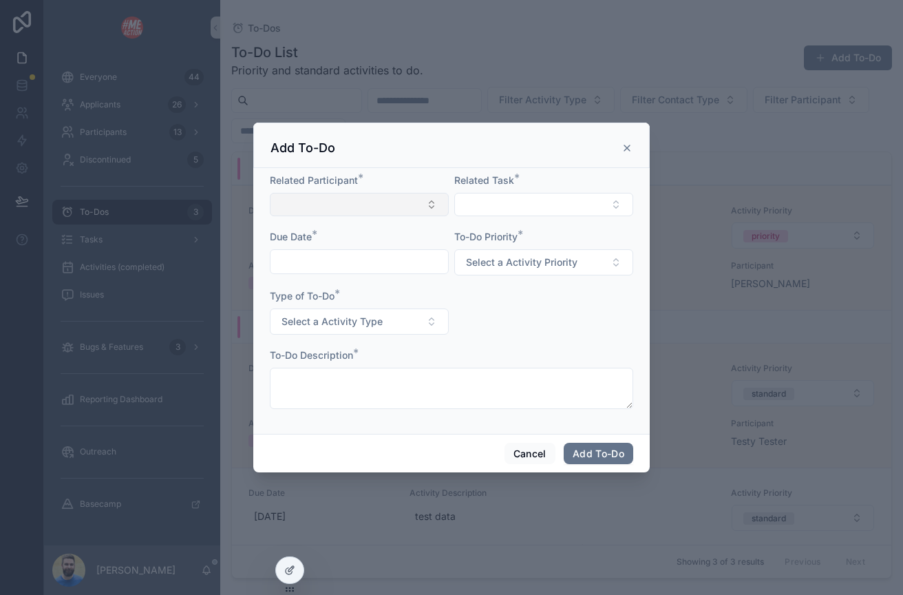
click at [328, 197] on button "Select Button" at bounding box center [359, 204] width 179 height 23
type input "****"
click at [314, 262] on span "Testy Tester" at bounding box center [307, 259] width 56 height 14
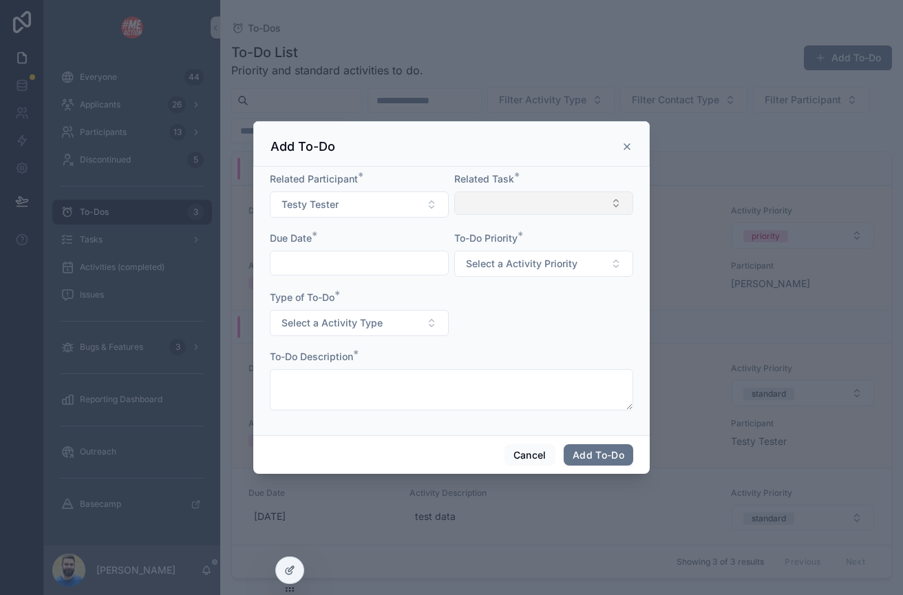
click at [505, 194] on button "Select Button" at bounding box center [543, 202] width 179 height 23
click at [513, 277] on span "Informed Consent (P021)" at bounding box center [519, 280] width 113 height 14
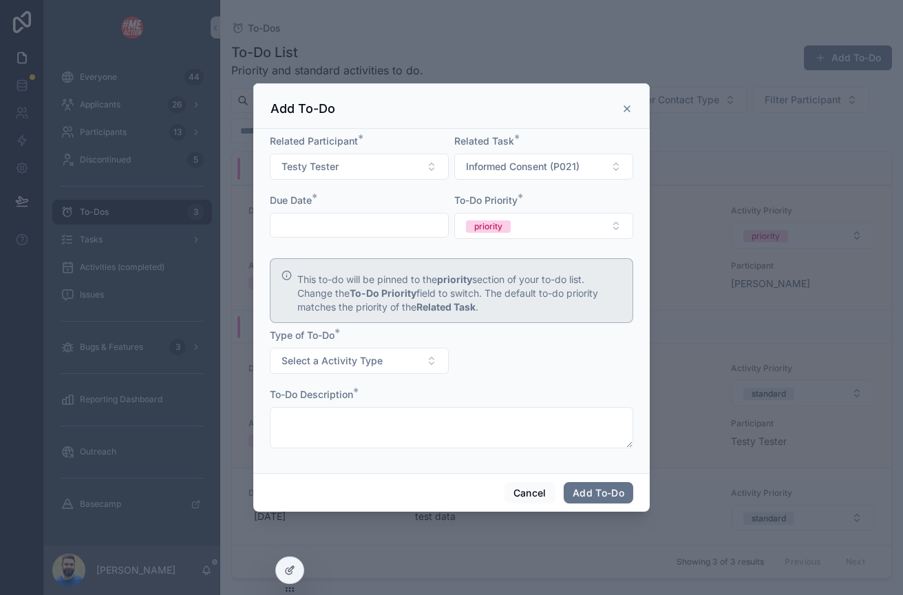
click at [632, 107] on icon "scrollable content" at bounding box center [627, 108] width 11 height 11
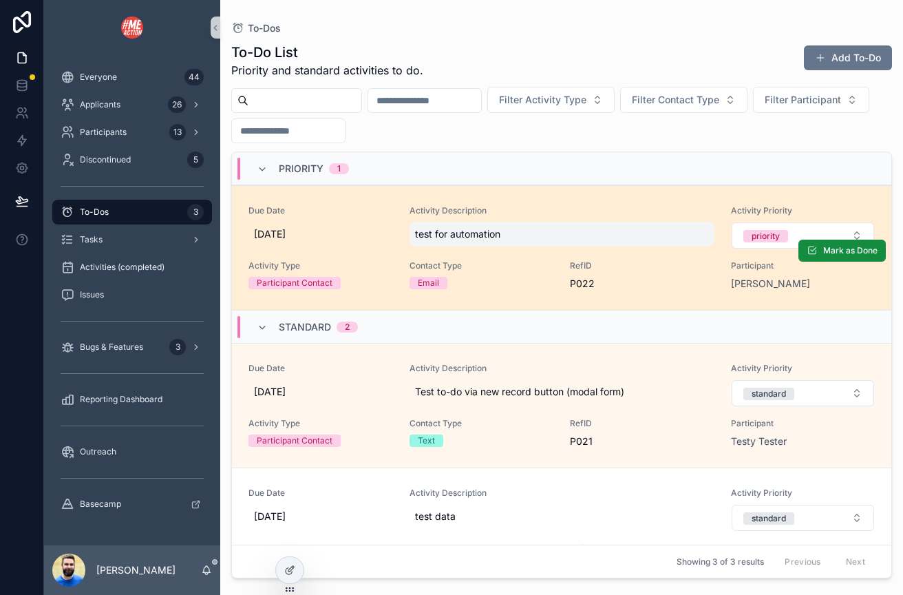
click at [693, 237] on span "test for automation" at bounding box center [562, 234] width 294 height 14
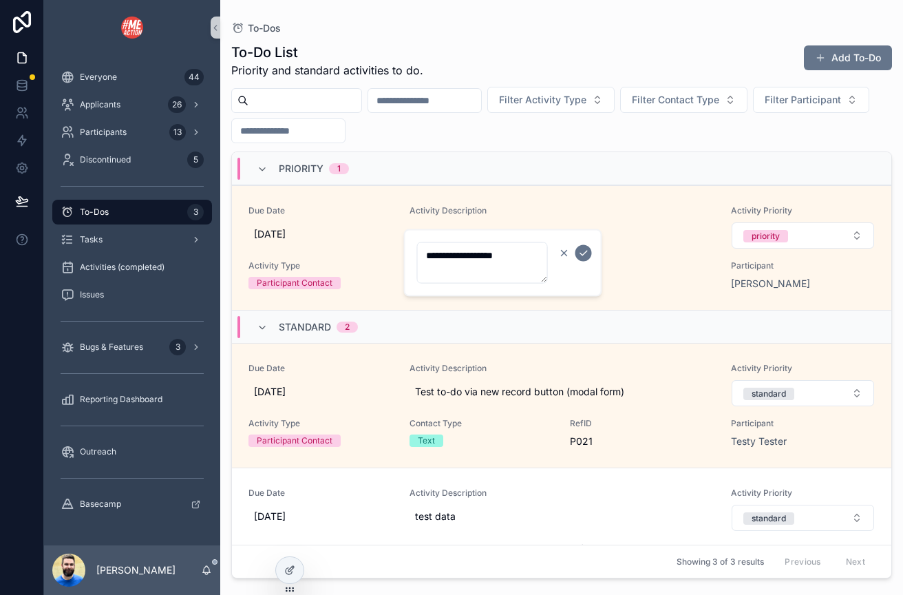
click at [562, 255] on icon "scrollable content" at bounding box center [565, 254] width 6 height 6
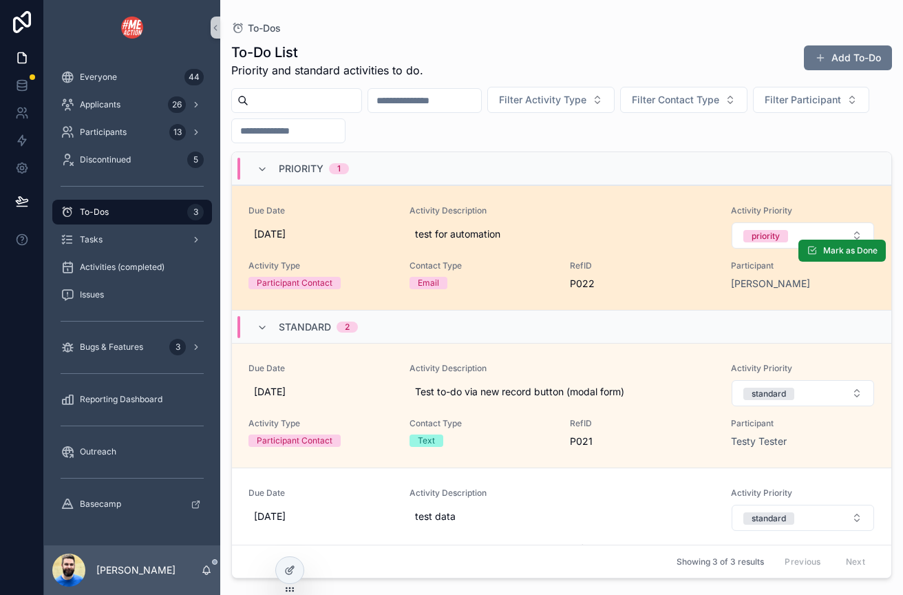
click at [574, 204] on link "Due Date [DATE] Activity Description test for automation Activity Priority prio…" at bounding box center [562, 247] width 660 height 125
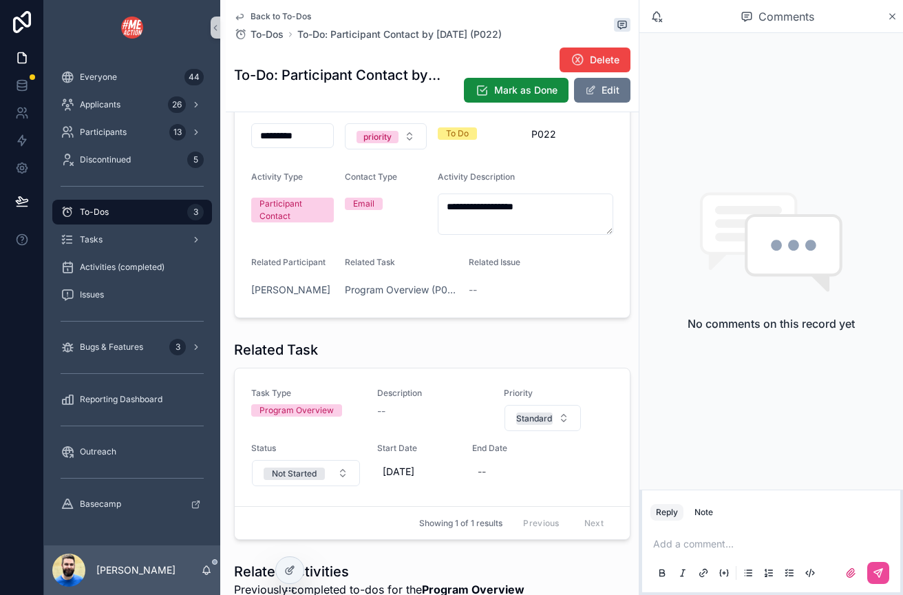
scroll to position [137, 0]
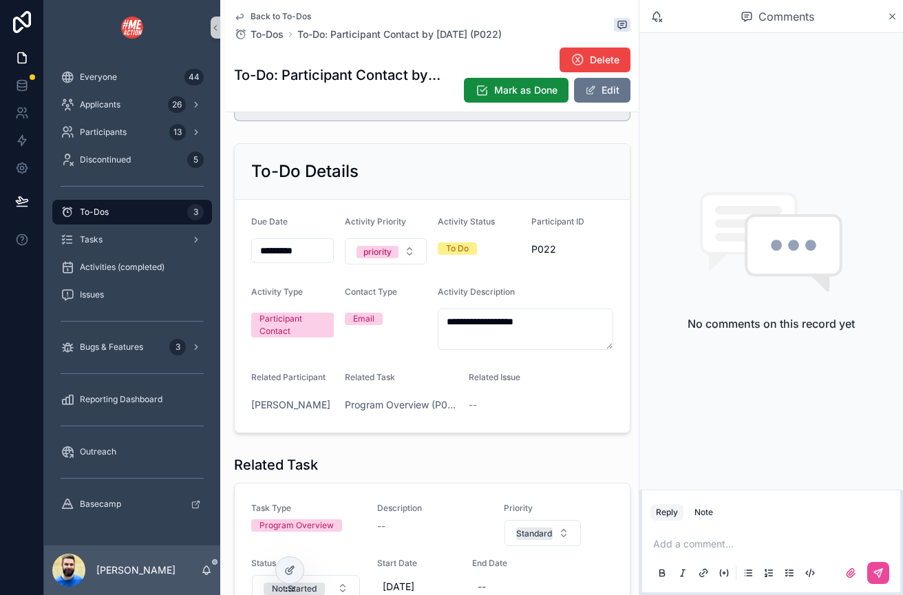
click at [249, 17] on link "Back to To-Dos" at bounding box center [272, 16] width 77 height 11
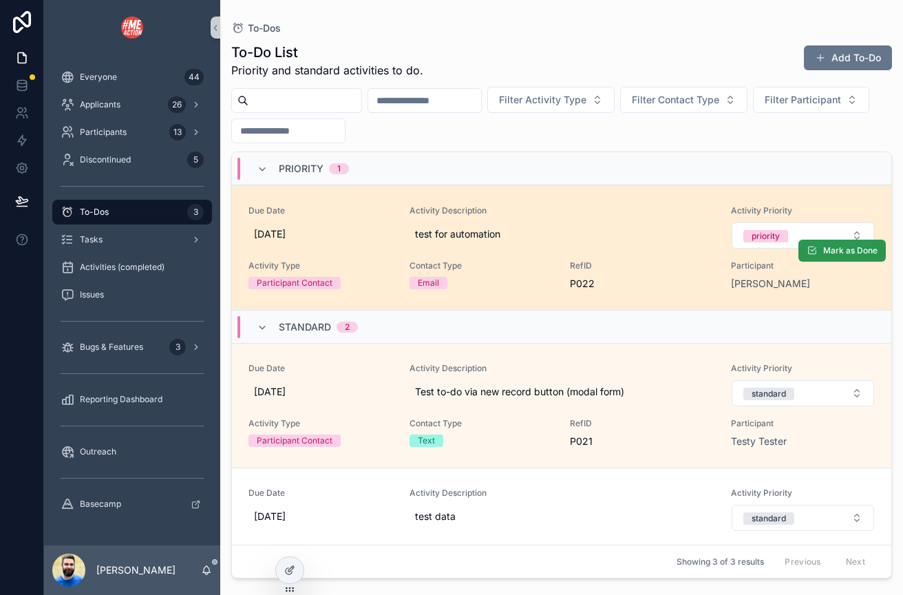
click at [840, 253] on span "Mark as Done" at bounding box center [850, 250] width 54 height 11
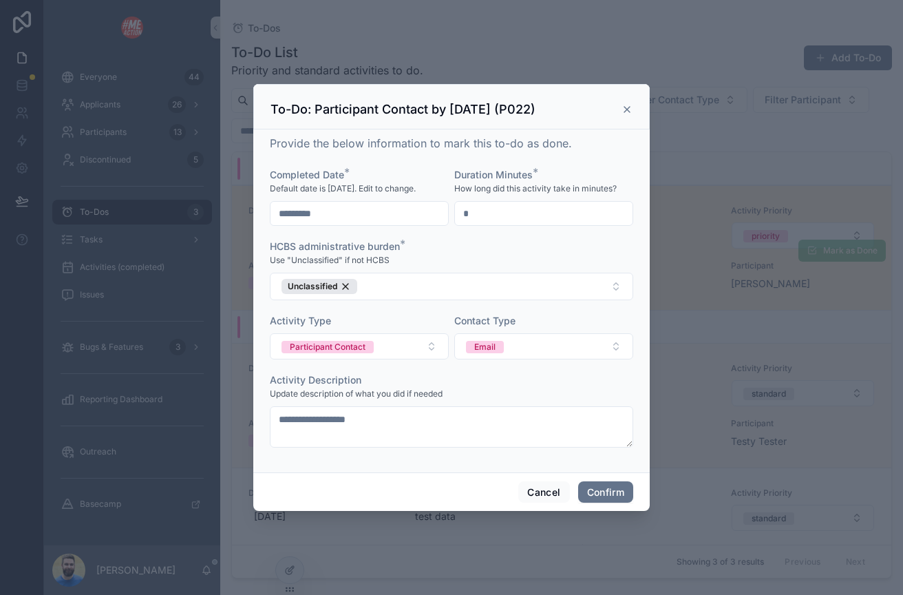
click at [512, 211] on input "*" at bounding box center [544, 213] width 178 height 19
click at [601, 492] on button "Confirm" at bounding box center [605, 492] width 55 height 22
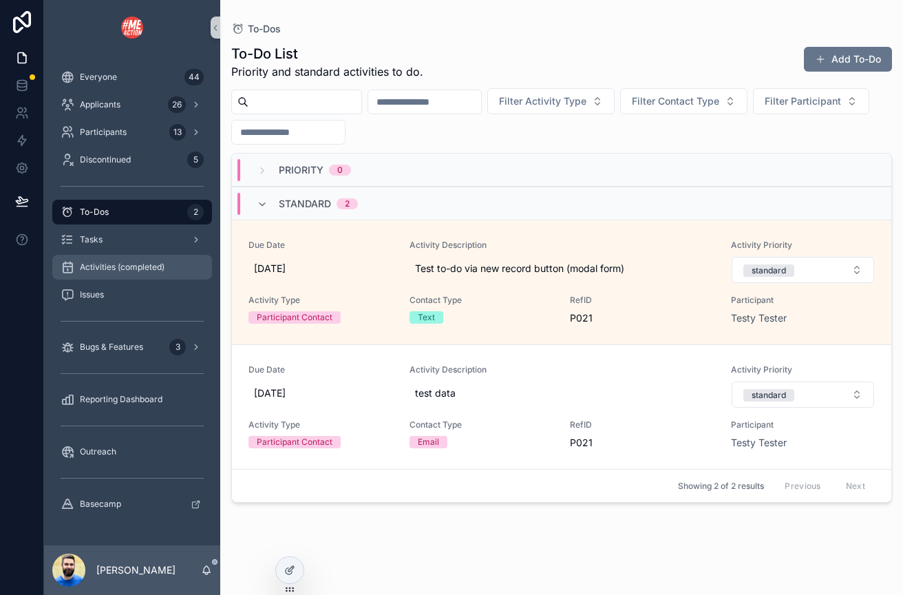
click at [102, 264] on span "Activities (completed)" at bounding box center [122, 267] width 85 height 11
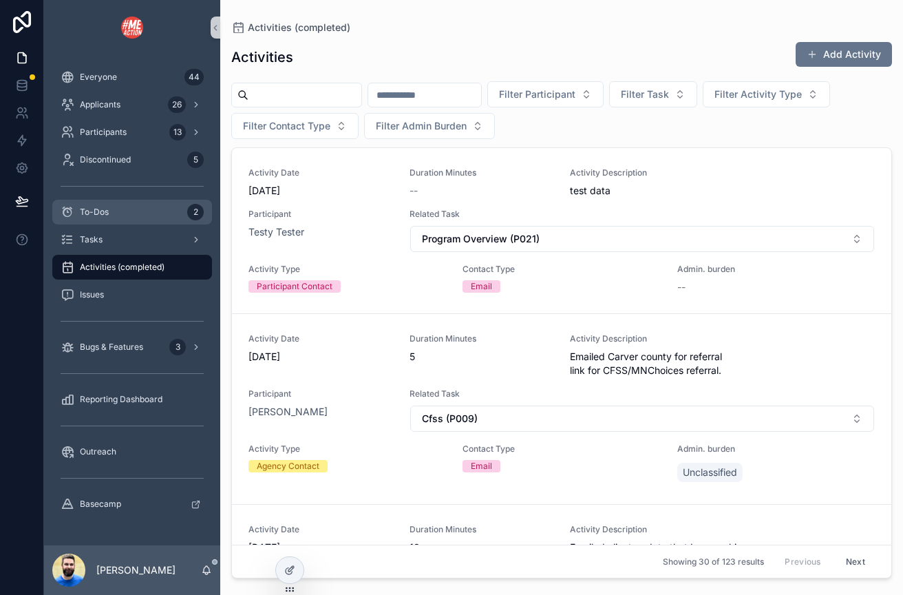
click at [112, 209] on div "To-Dos 2" at bounding box center [132, 212] width 143 height 22
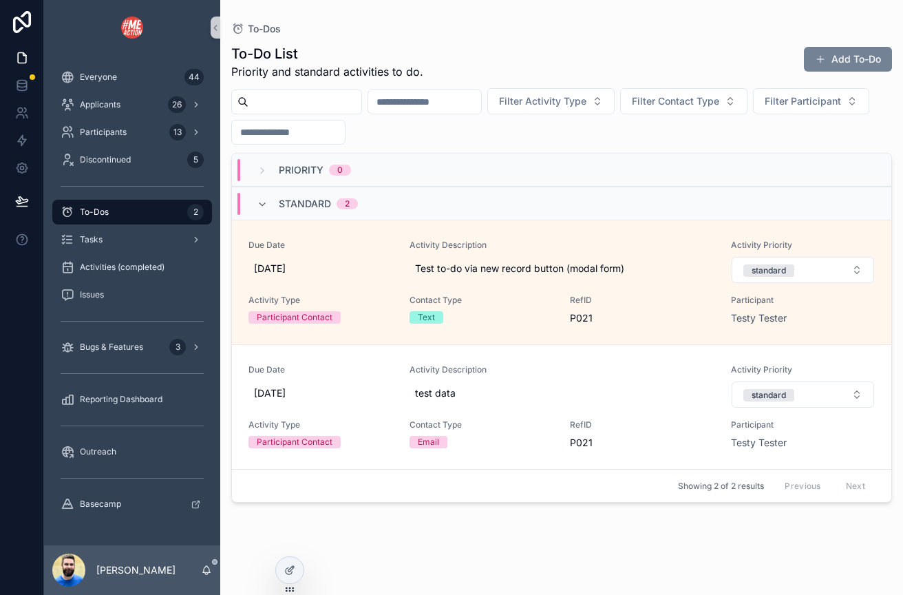
click at [843, 55] on button "Add To-Do" at bounding box center [848, 59] width 88 height 25
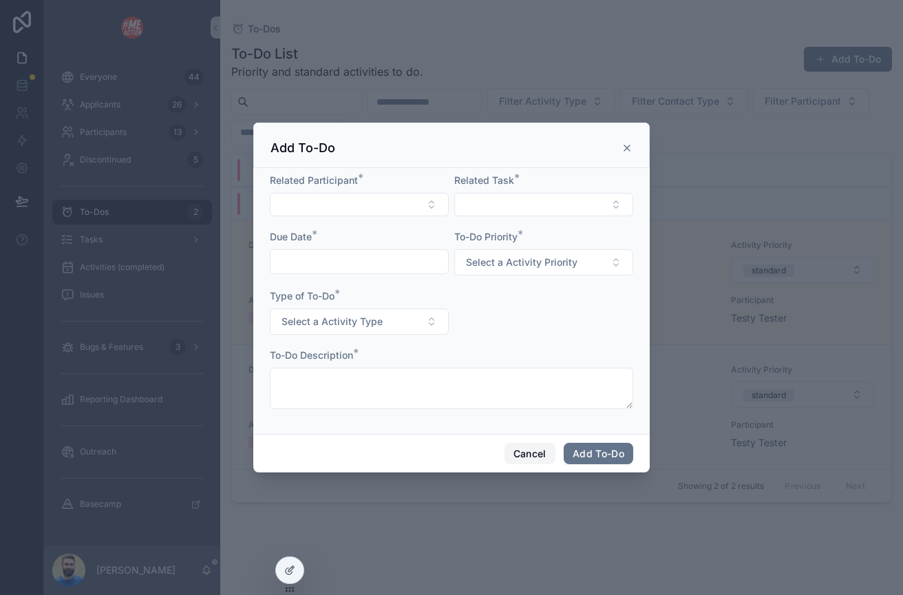
click at [540, 457] on button "Cancel" at bounding box center [530, 454] width 51 height 22
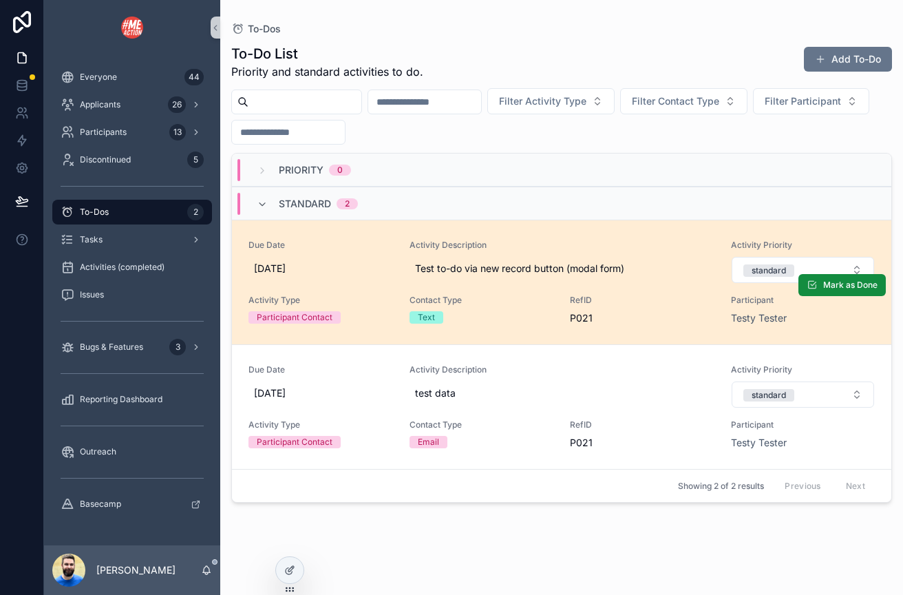
click at [651, 239] on link "Due Date [DATE] Activity Description Test to-do via new record button (modal fo…" at bounding box center [562, 282] width 660 height 125
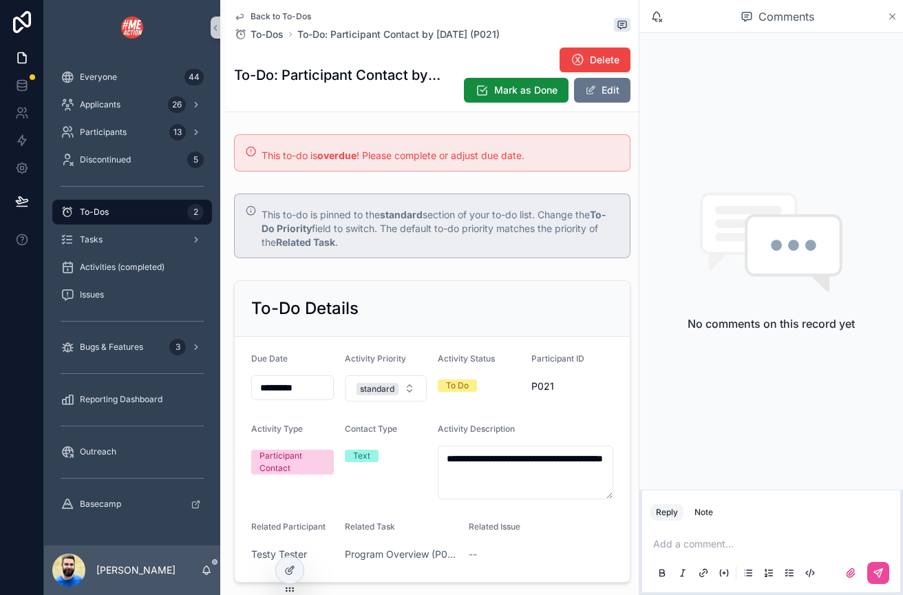
click at [894, 11] on icon "scrollable content" at bounding box center [892, 16] width 10 height 11
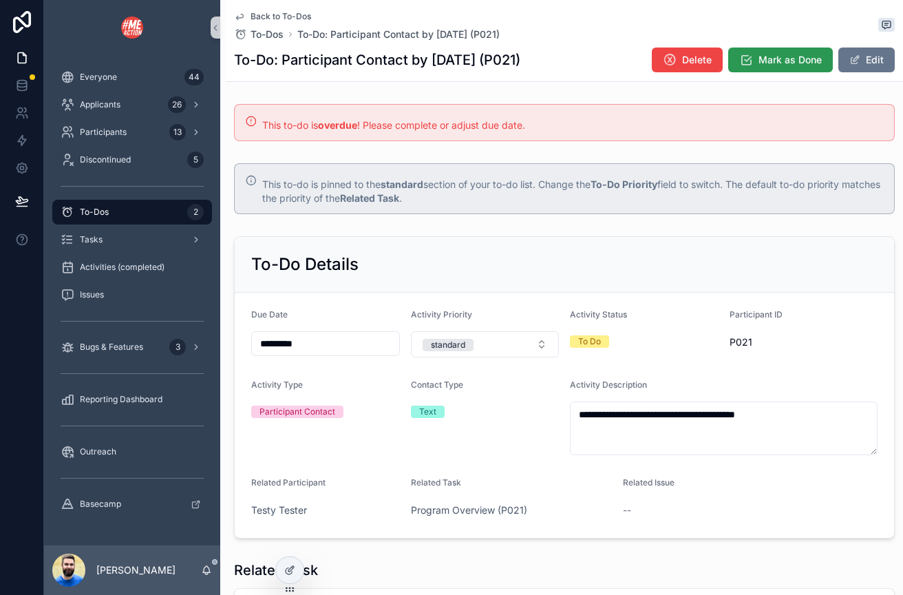
click at [768, 63] on span "Mark as Done" at bounding box center [790, 60] width 63 height 14
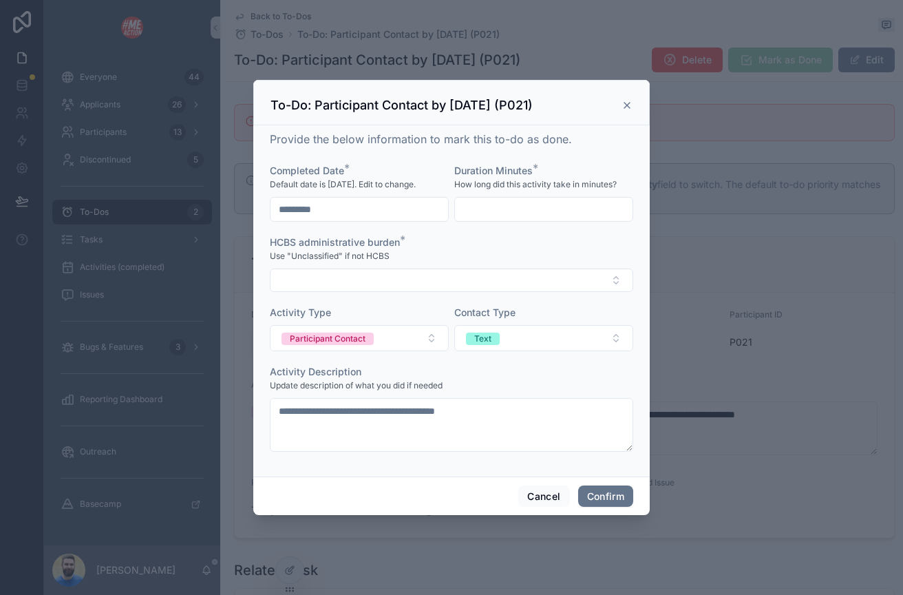
click at [629, 105] on icon at bounding box center [627, 105] width 11 height 11
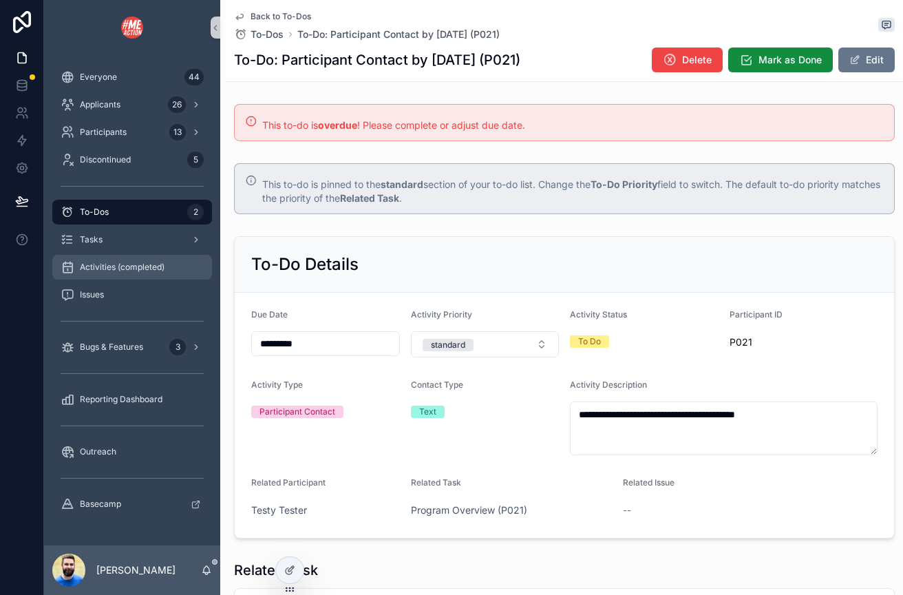
click at [148, 268] on span "Activities (completed)" at bounding box center [122, 267] width 85 height 11
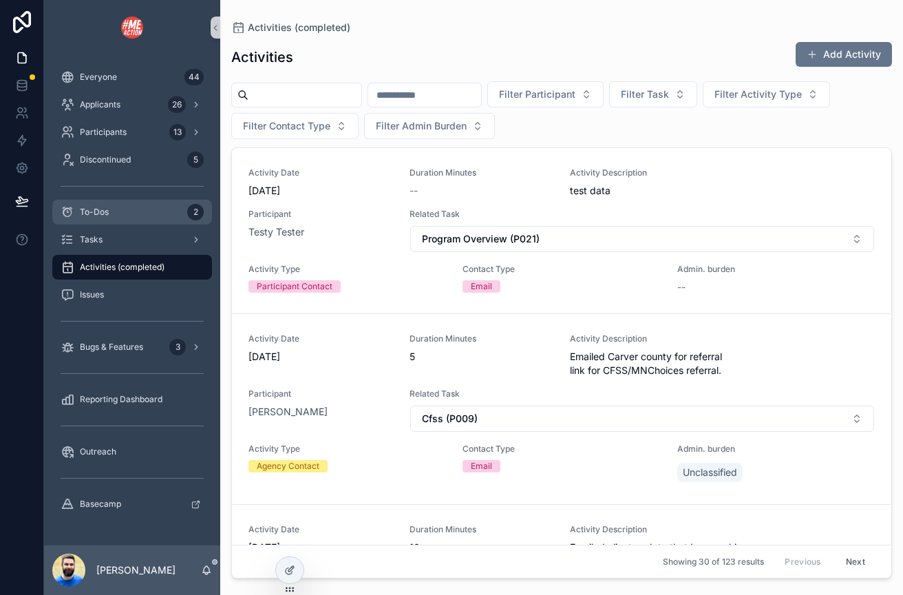
click at [131, 209] on div "To-Dos 2" at bounding box center [132, 212] width 143 height 22
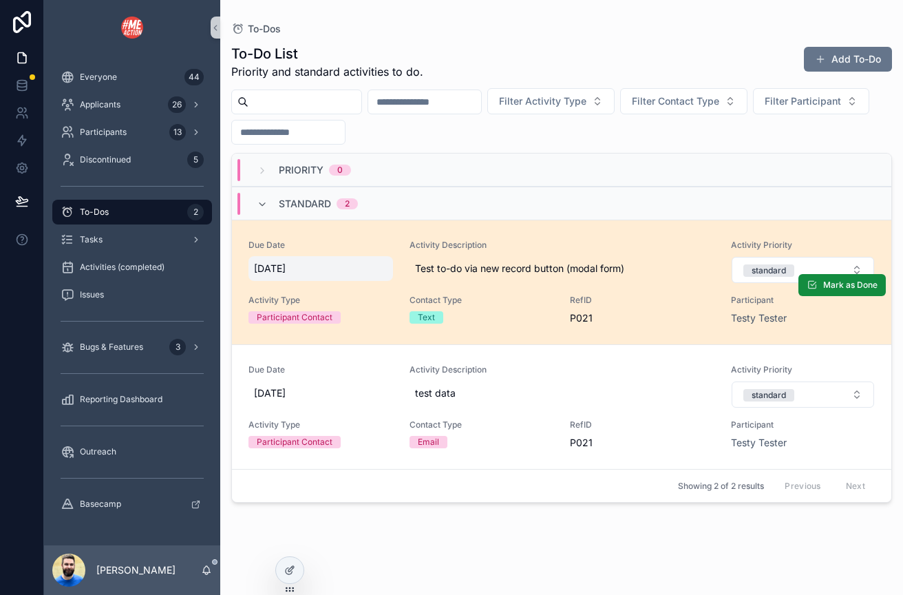
click at [381, 262] on div "[DATE]" at bounding box center [321, 268] width 145 height 25
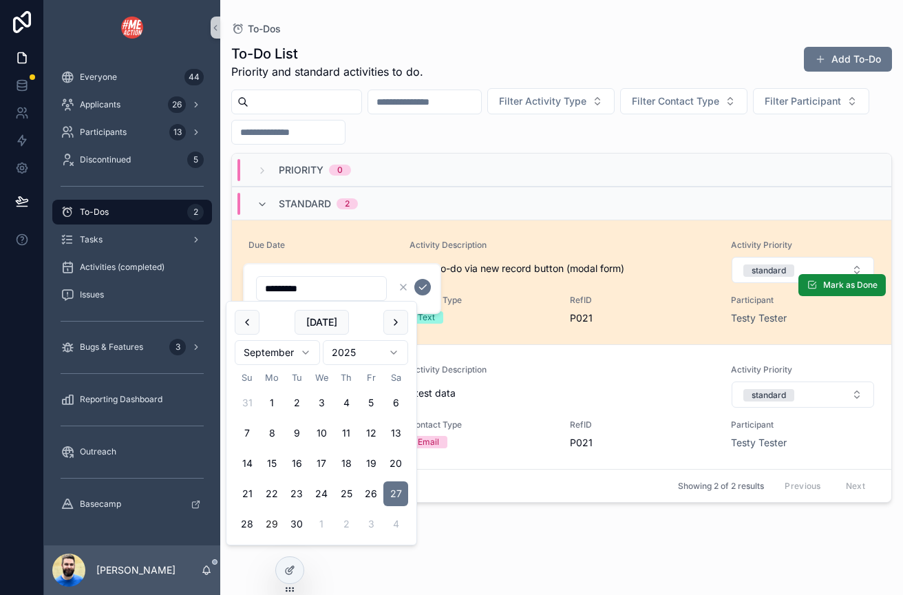
click at [370, 239] on link "Due Date [DATE] Activity Description Test to-do via new record button (modal fo…" at bounding box center [562, 282] width 660 height 125
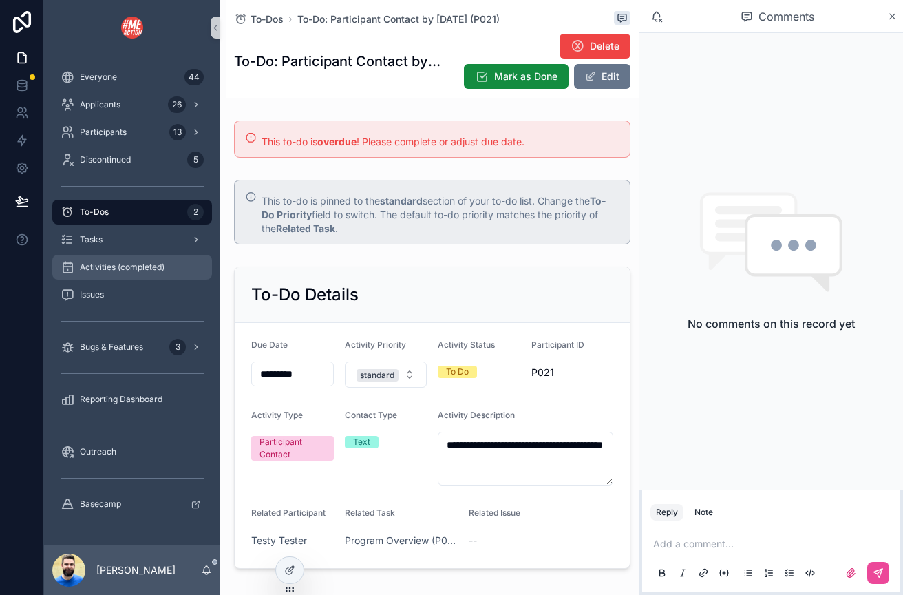
click at [109, 262] on span "Activities (completed)" at bounding box center [122, 267] width 85 height 11
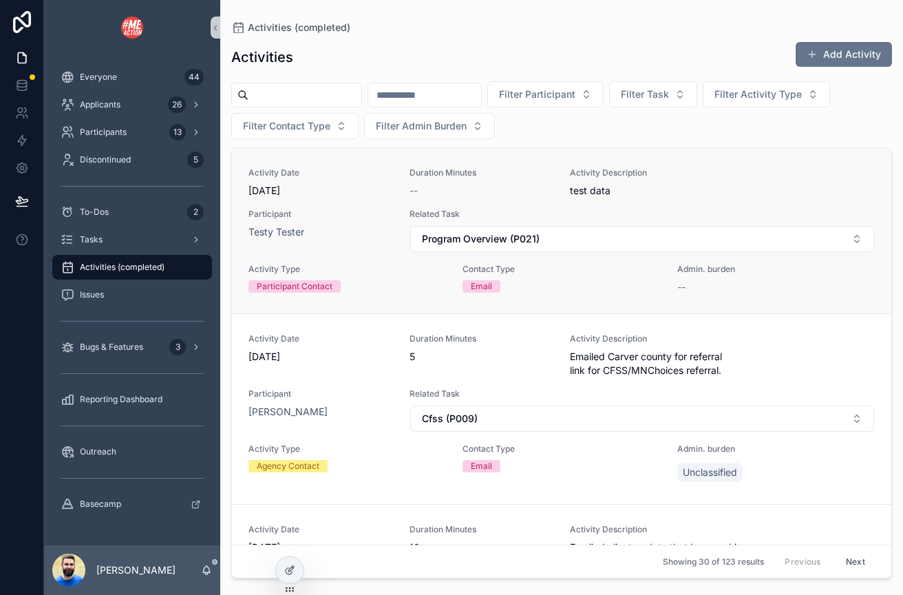
click at [350, 192] on span "[DATE]" at bounding box center [321, 191] width 145 height 14
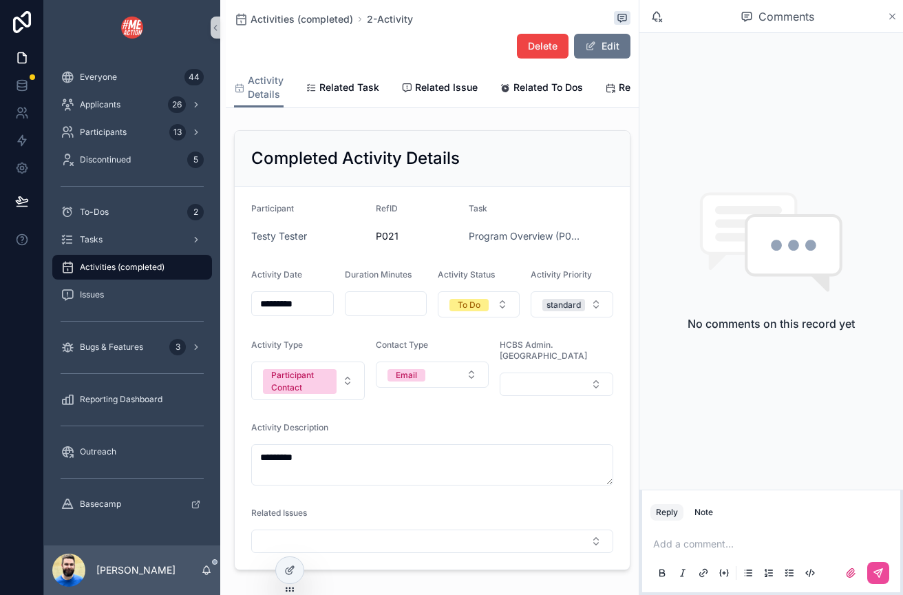
click at [889, 14] on icon "scrollable content" at bounding box center [892, 16] width 10 height 11
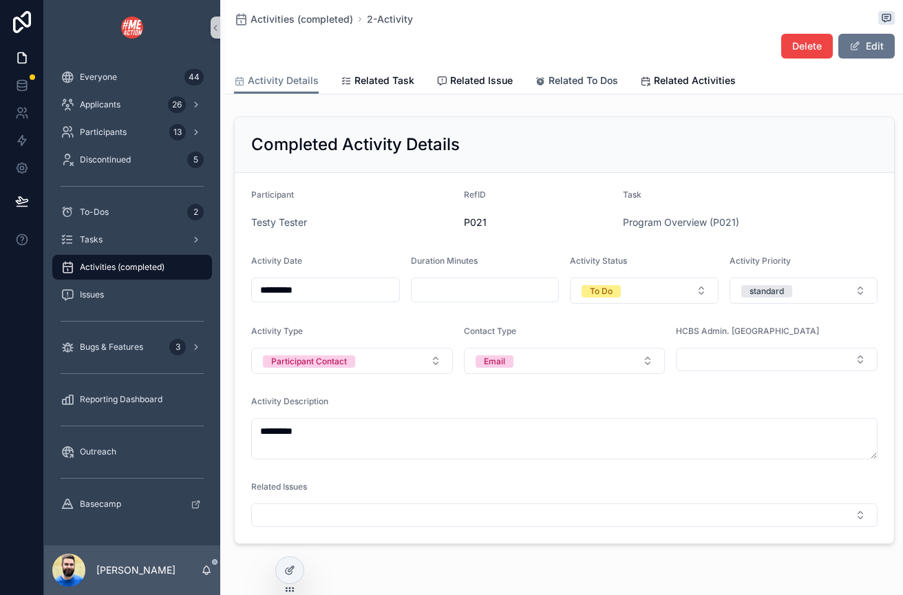
click at [567, 87] on span "Related To Dos" at bounding box center [584, 81] width 70 height 14
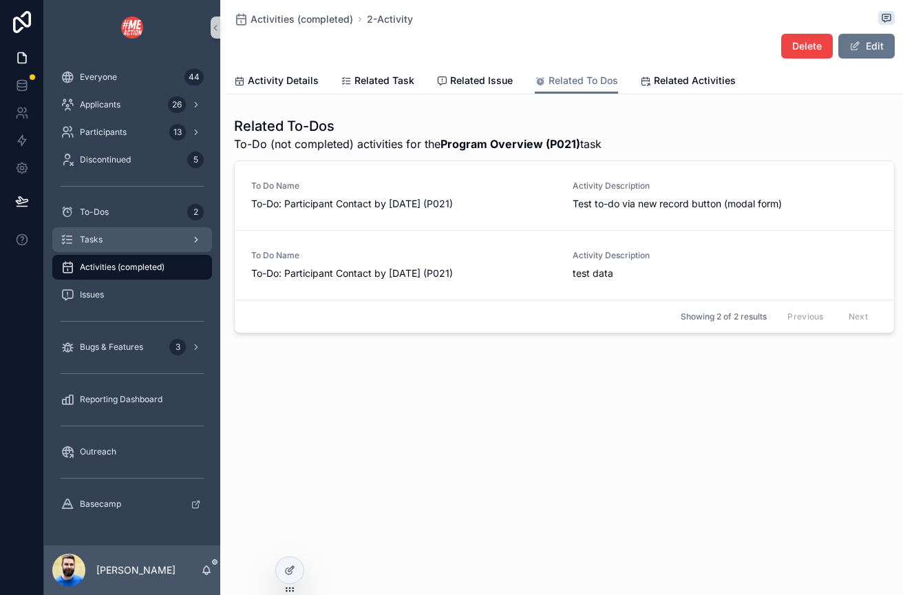
click at [125, 251] on link "Tasks" at bounding box center [132, 239] width 160 height 25
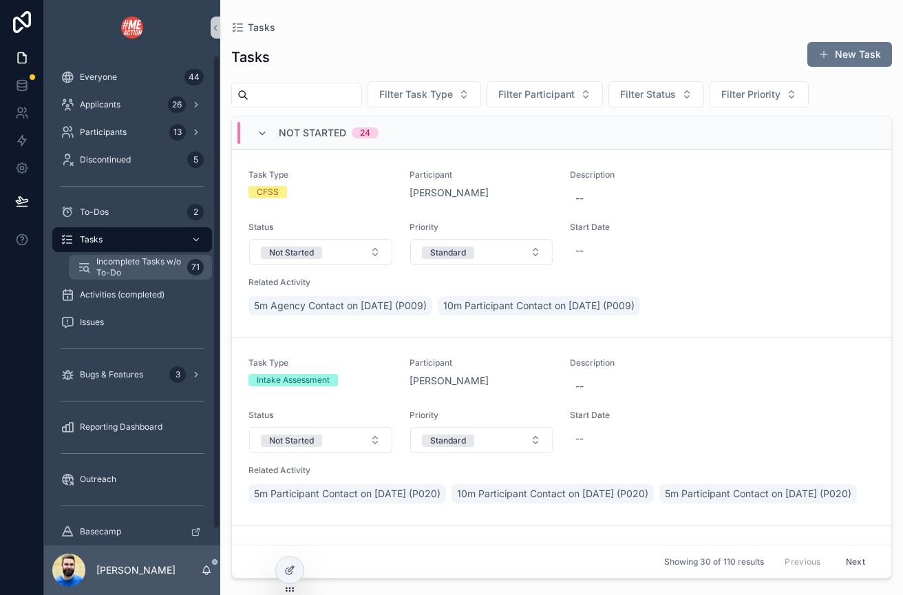
click at [110, 273] on span "Incomplete Tasks w/o To-Do" at bounding box center [138, 267] width 85 height 22
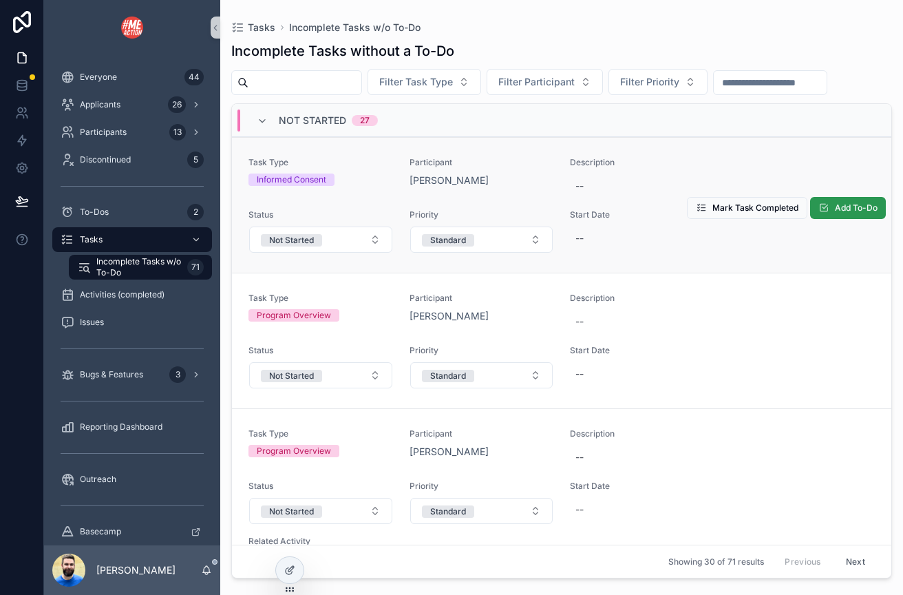
click at [847, 213] on span "Add To-Do" at bounding box center [856, 207] width 43 height 11
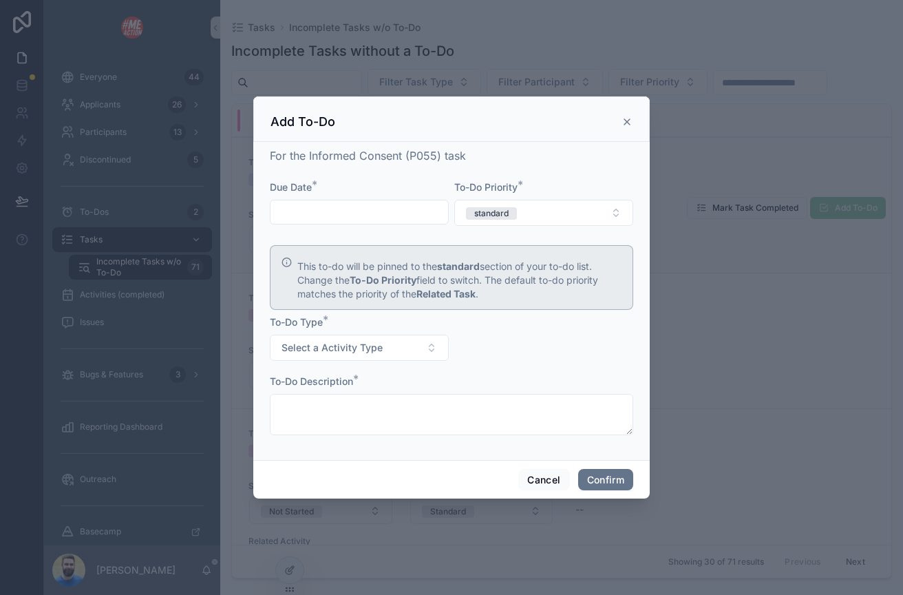
click at [627, 120] on icon at bounding box center [627, 121] width 11 height 11
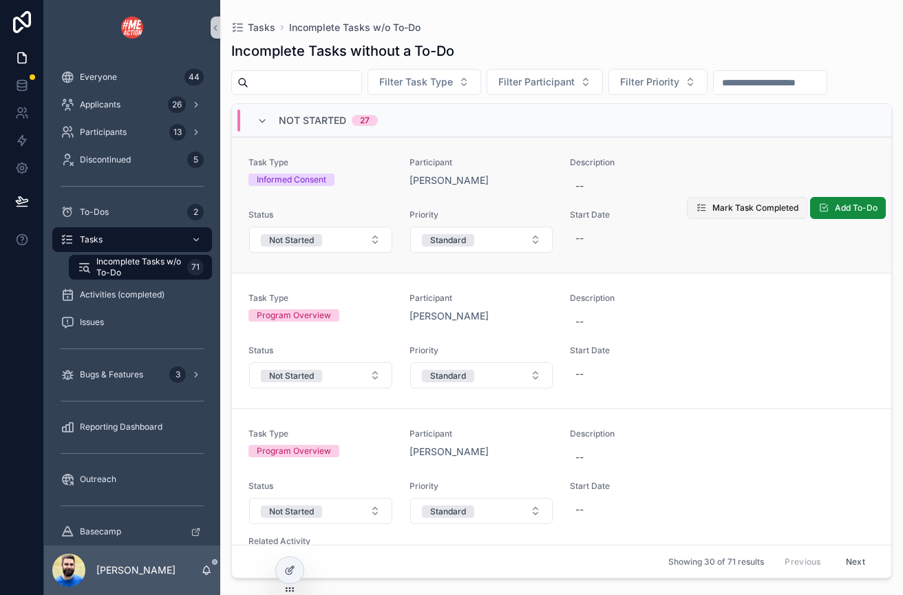
click at [723, 211] on span "Mark Task Completed" at bounding box center [756, 207] width 86 height 11
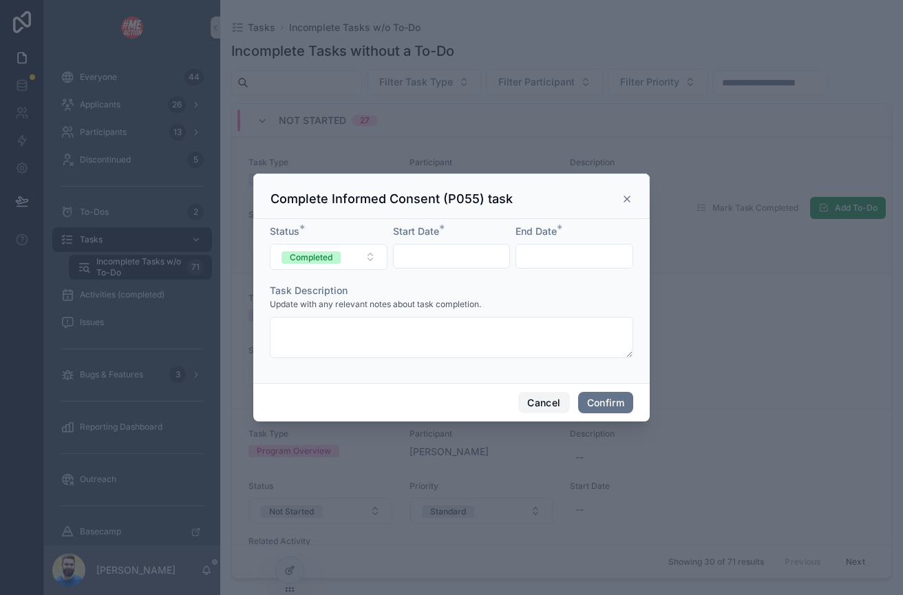
click at [550, 405] on button "Cancel" at bounding box center [543, 403] width 51 height 22
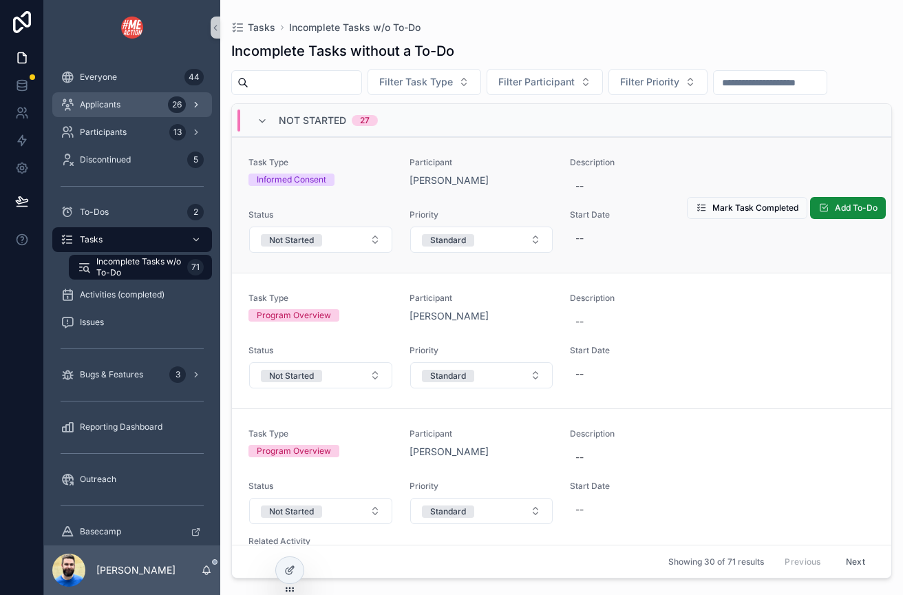
click at [121, 108] on div "Applicants 26" at bounding box center [132, 105] width 143 height 22
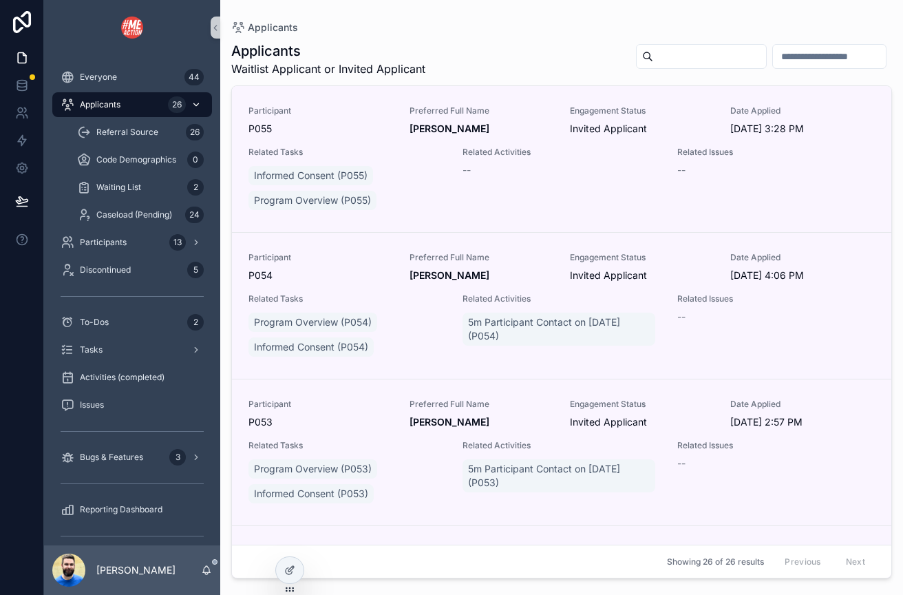
click at [120, 107] on span "Applicants" at bounding box center [100, 104] width 41 height 11
click at [105, 103] on span "Applicants" at bounding box center [100, 104] width 41 height 11
click at [87, 241] on span "Participants" at bounding box center [103, 242] width 47 height 11
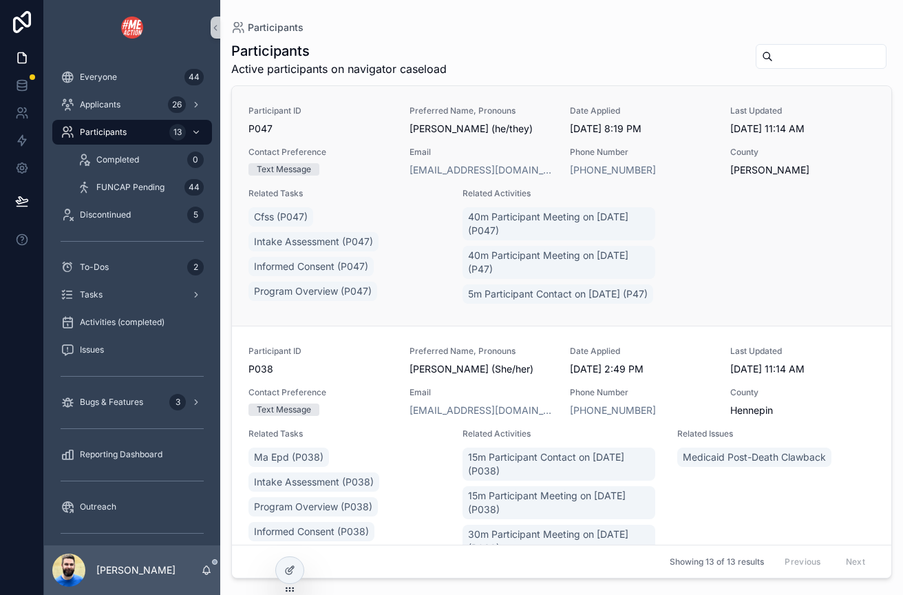
click at [339, 114] on span "Participant ID" at bounding box center [321, 110] width 145 height 11
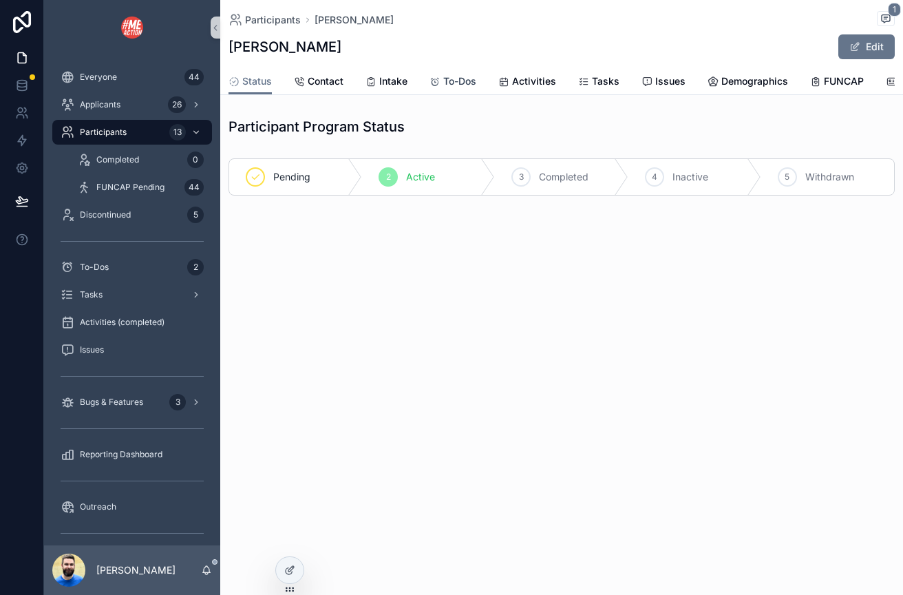
click at [452, 81] on span "To-Dos" at bounding box center [459, 81] width 33 height 14
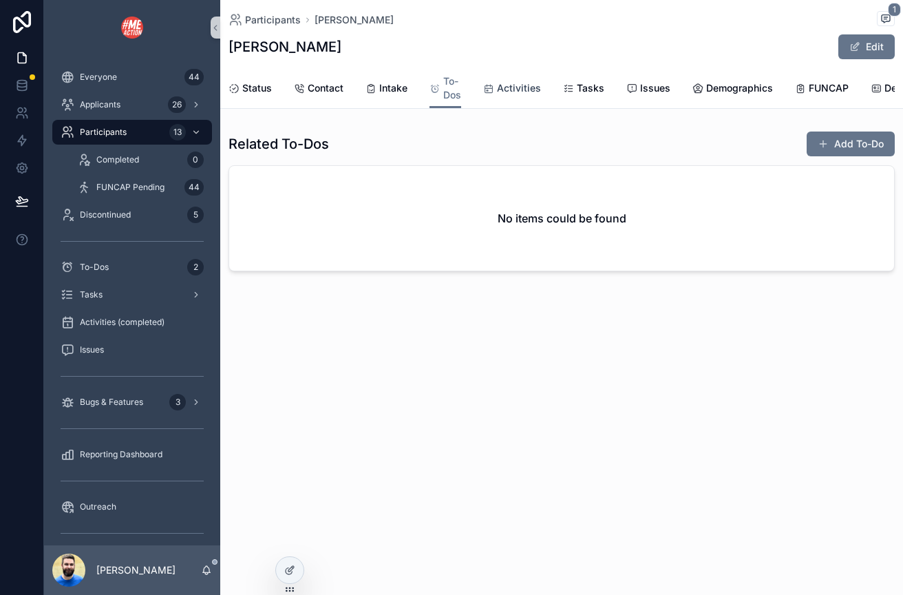
click at [523, 95] on span "Activities" at bounding box center [519, 88] width 44 height 14
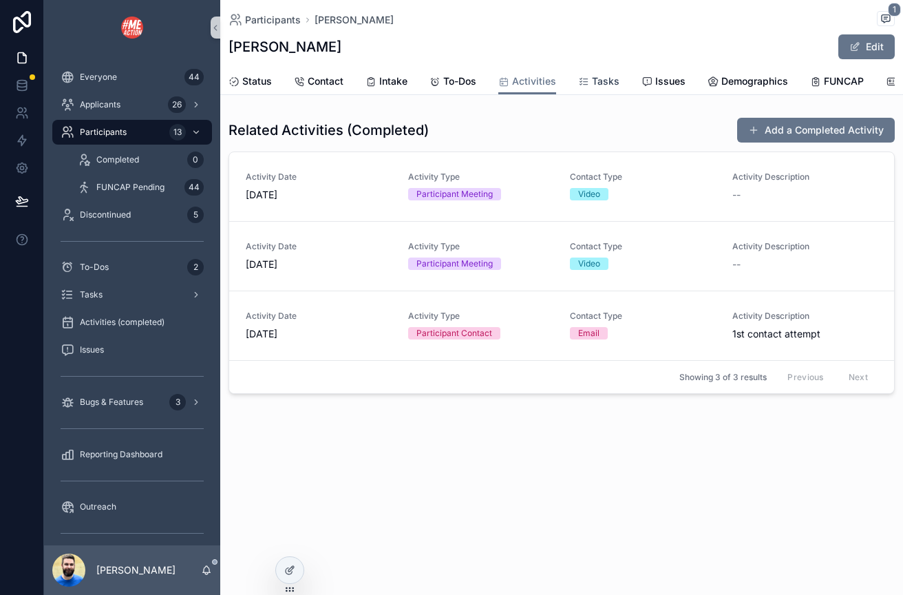
click at [588, 74] on div "Tasks" at bounding box center [598, 81] width 41 height 14
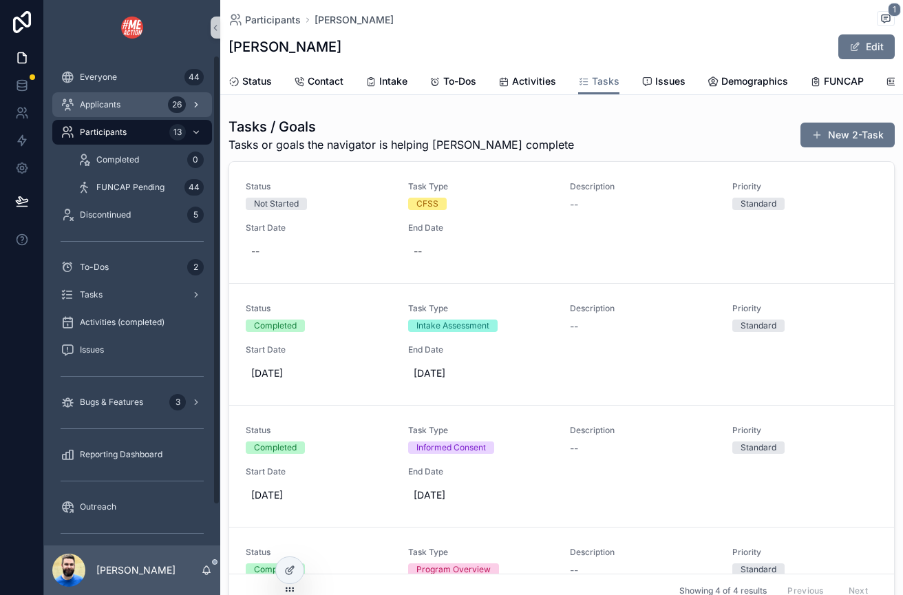
click at [108, 111] on div "Applicants 26" at bounding box center [132, 105] width 143 height 22
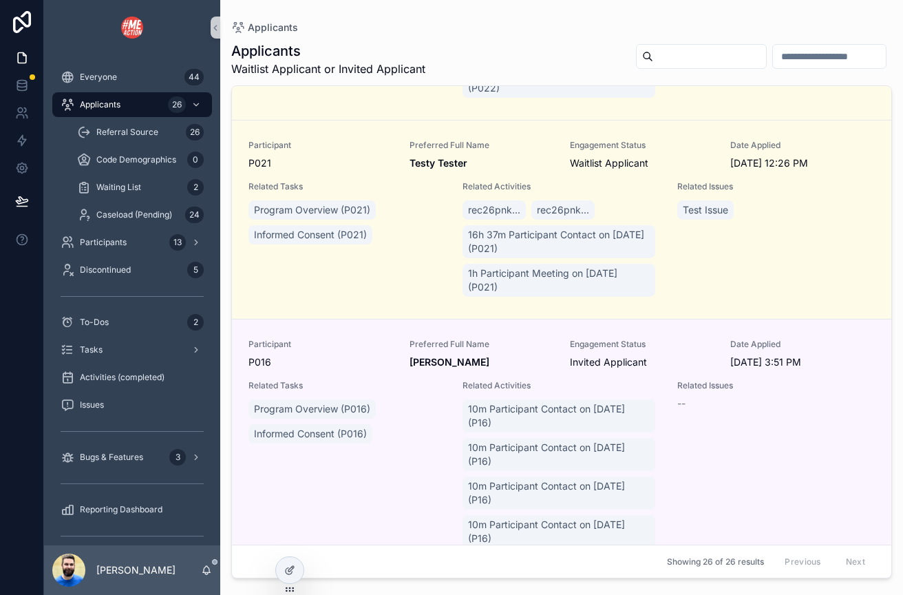
scroll to position [3717, 0]
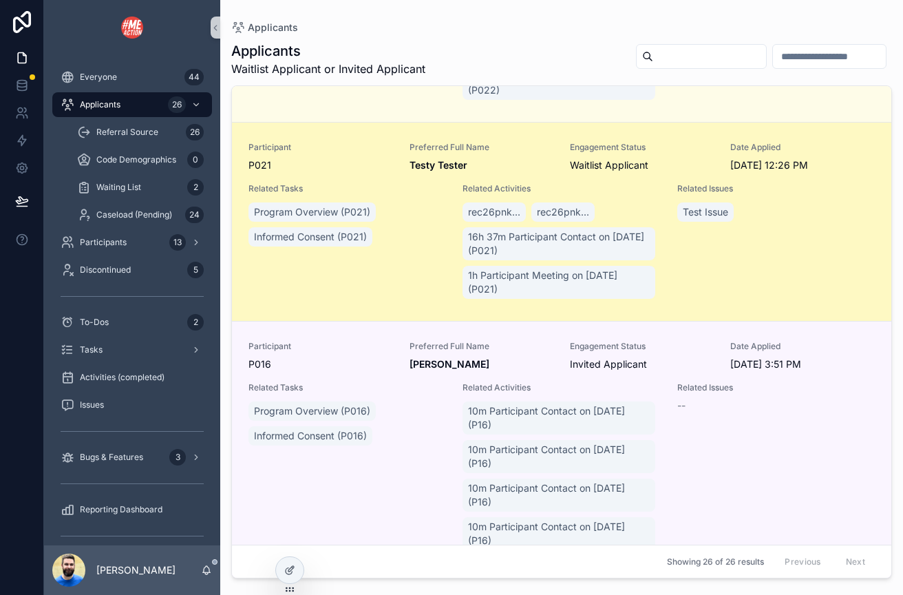
click at [415, 249] on div "Program Overview (P021) Informed Consent (P021)" at bounding box center [348, 225] width 198 height 50
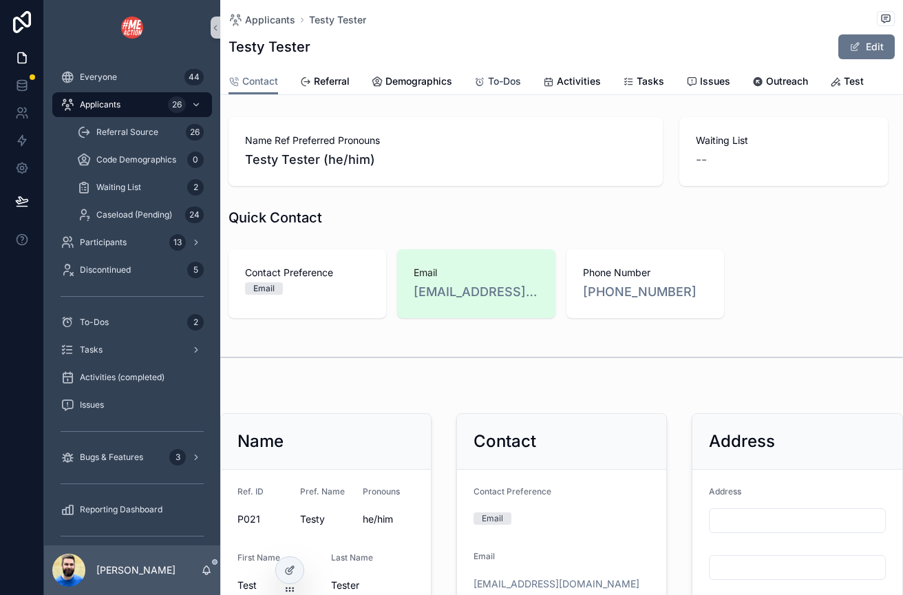
click at [494, 82] on span "To-Dos" at bounding box center [504, 81] width 33 height 14
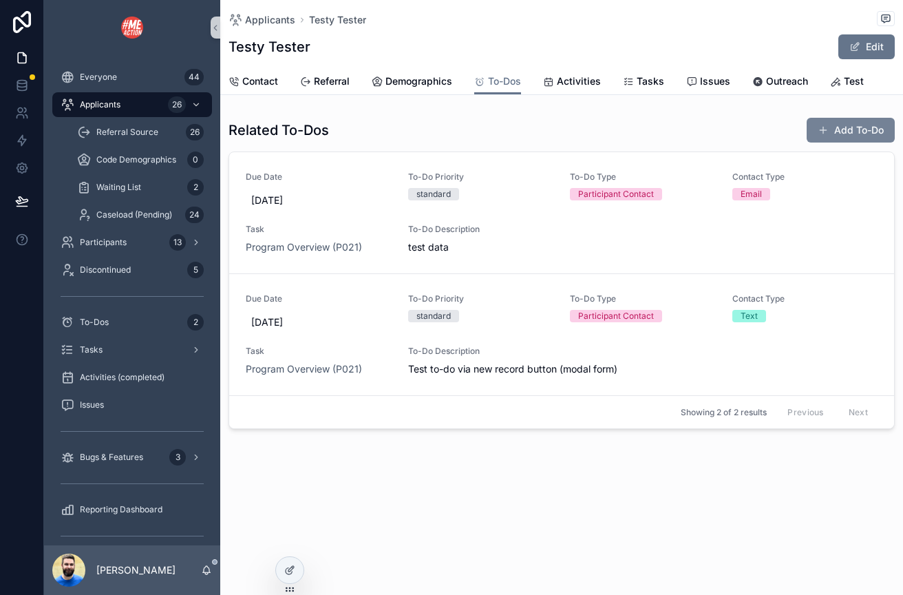
click at [853, 132] on button "Add To-Do" at bounding box center [851, 130] width 88 height 25
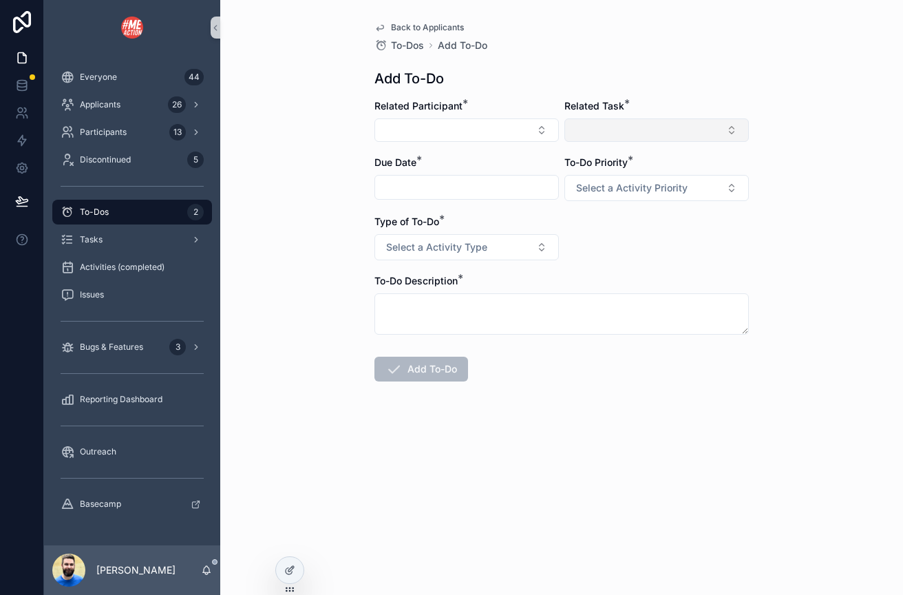
click at [601, 123] on button "Select Button" at bounding box center [657, 129] width 185 height 23
click at [839, 111] on div "Back to Applicants To-Dos Add To-Do Add To-Do Related Participant * Related Tas…" at bounding box center [561, 297] width 683 height 595
click at [207, 569] on icon "scrollable content" at bounding box center [206, 570] width 11 height 11
click at [233, 582] on div "Back to Applicants To-Dos Add To-Do Add To-Do Related Participant * Related Tas…" at bounding box center [561, 297] width 683 height 595
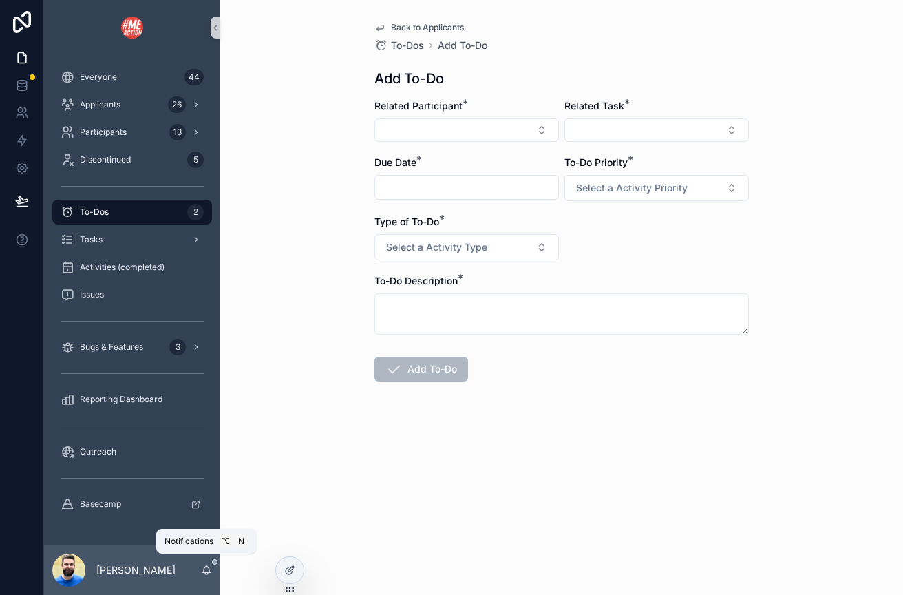
click at [208, 570] on icon "scrollable content" at bounding box center [206, 570] width 11 height 11
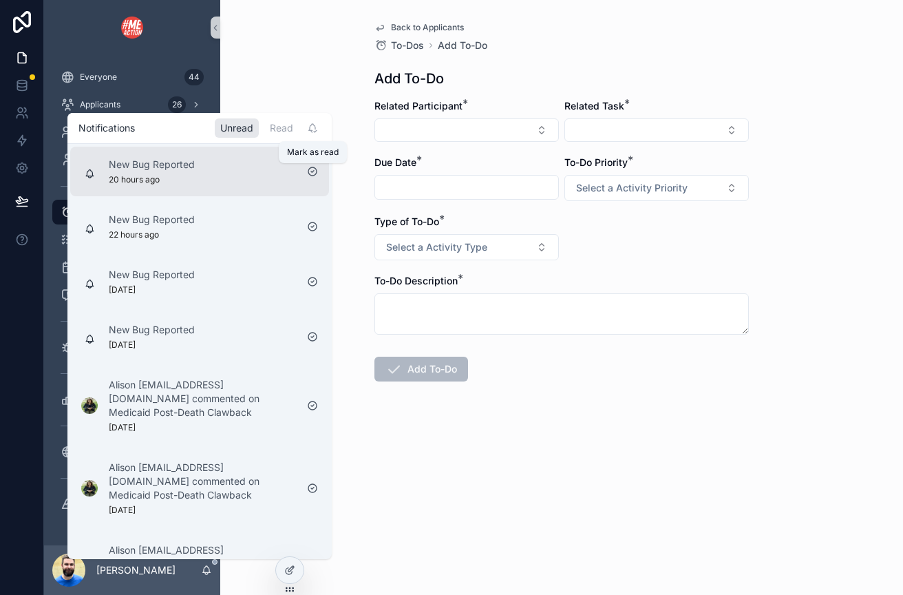
click at [310, 171] on icon "scrollable content" at bounding box center [312, 171] width 11 height 11
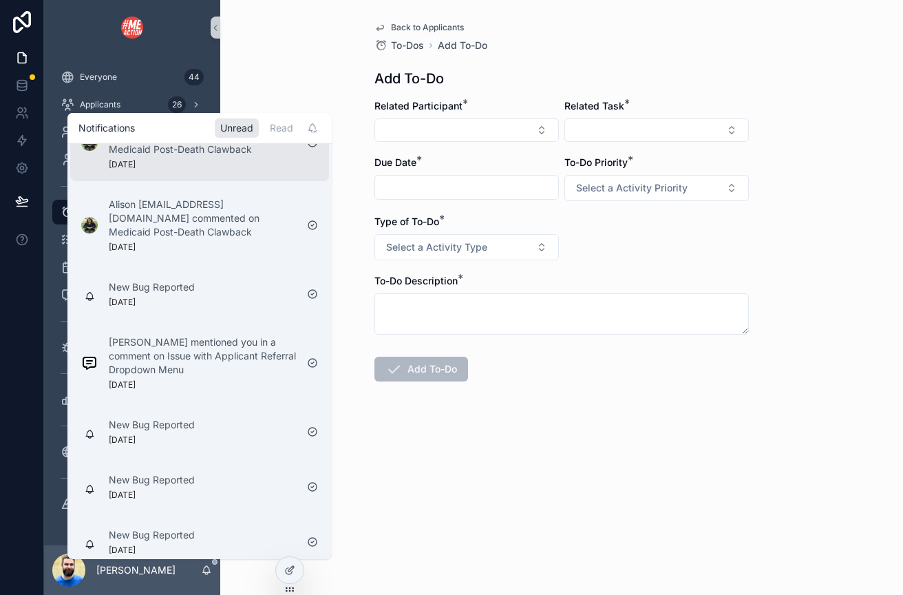
scroll to position [298, 0]
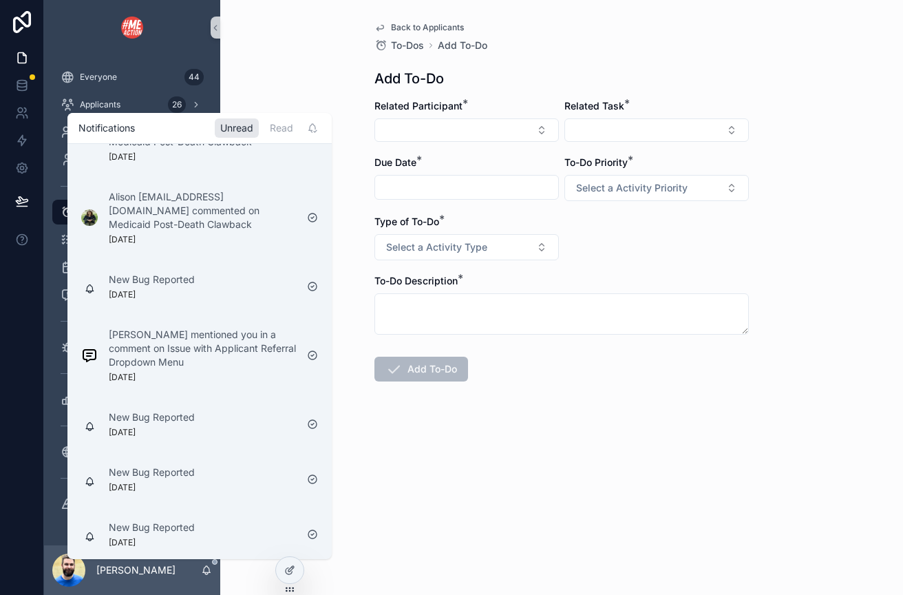
click at [151, 588] on div "[PERSON_NAME]" at bounding box center [132, 570] width 176 height 50
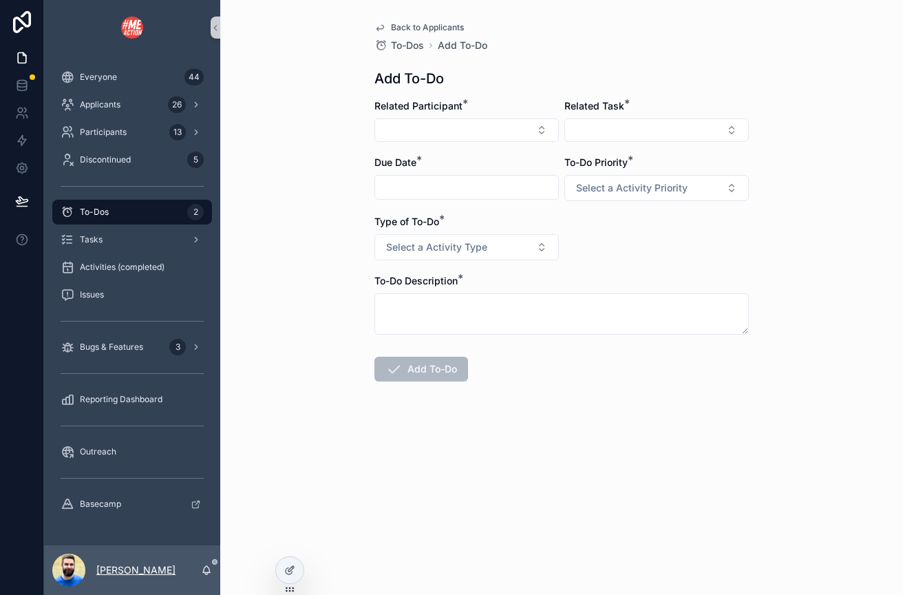
click at [138, 567] on p "[PERSON_NAME]" at bounding box center [135, 570] width 79 height 14
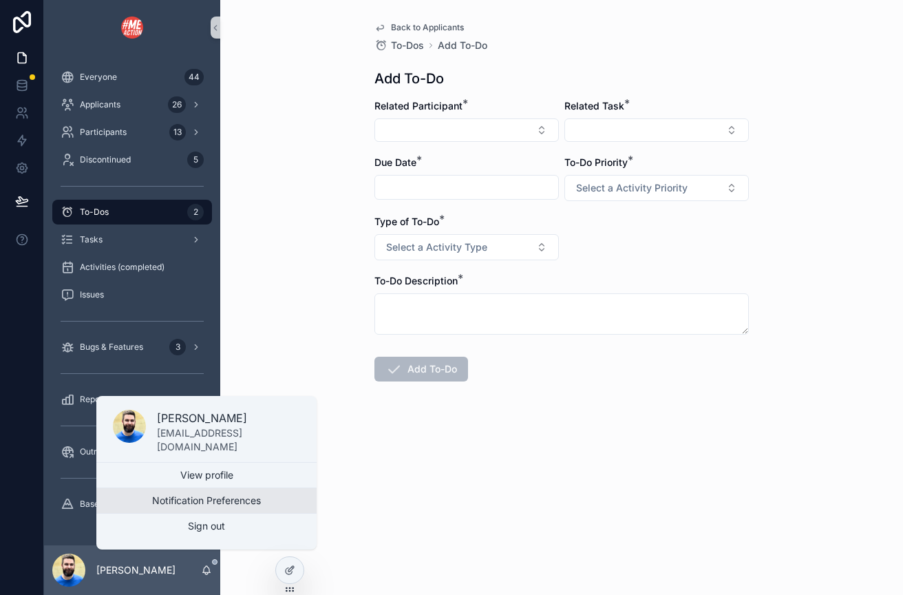
click at [162, 497] on button "Notification Preferences" at bounding box center [206, 500] width 220 height 25
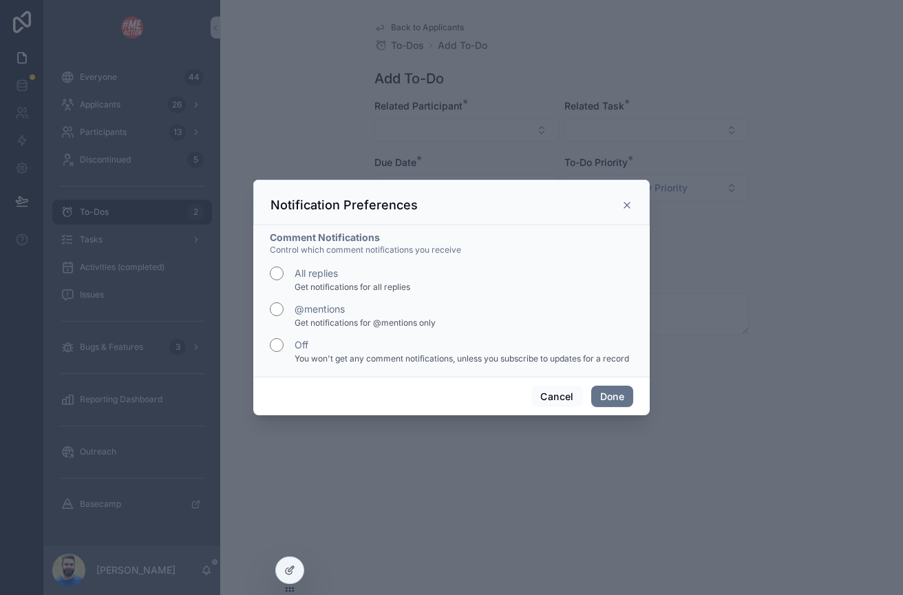
click at [631, 203] on icon "scrollable content" at bounding box center [627, 205] width 11 height 11
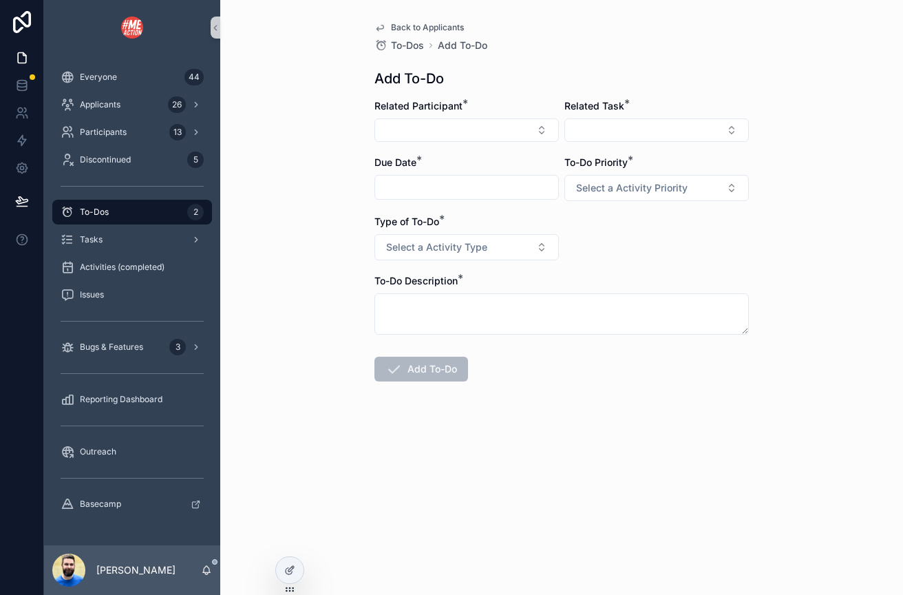
click at [127, 216] on div "To-Dos 2" at bounding box center [132, 212] width 143 height 22
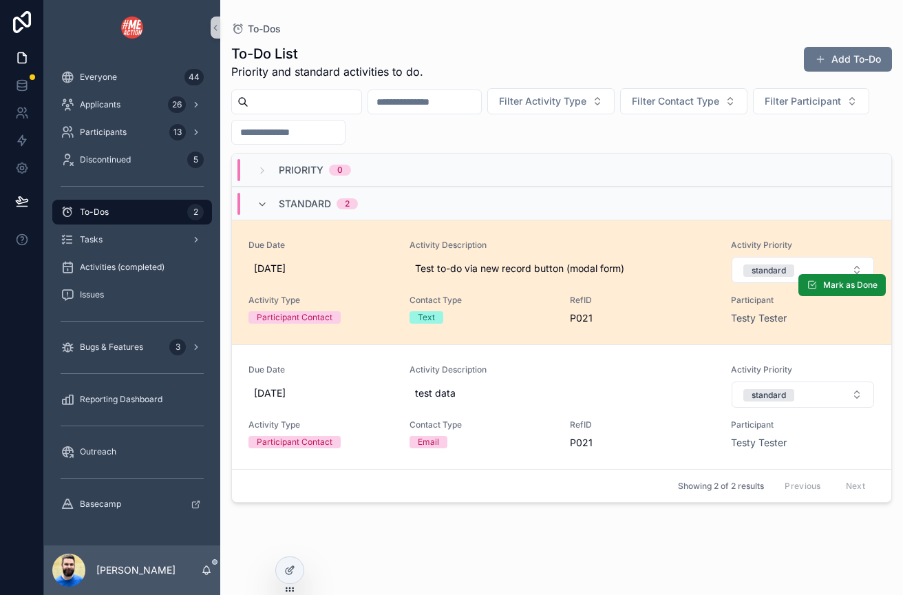
click at [377, 234] on link "Due Date [DATE] Activity Description Test to-do via new record button (modal fo…" at bounding box center [562, 282] width 660 height 125
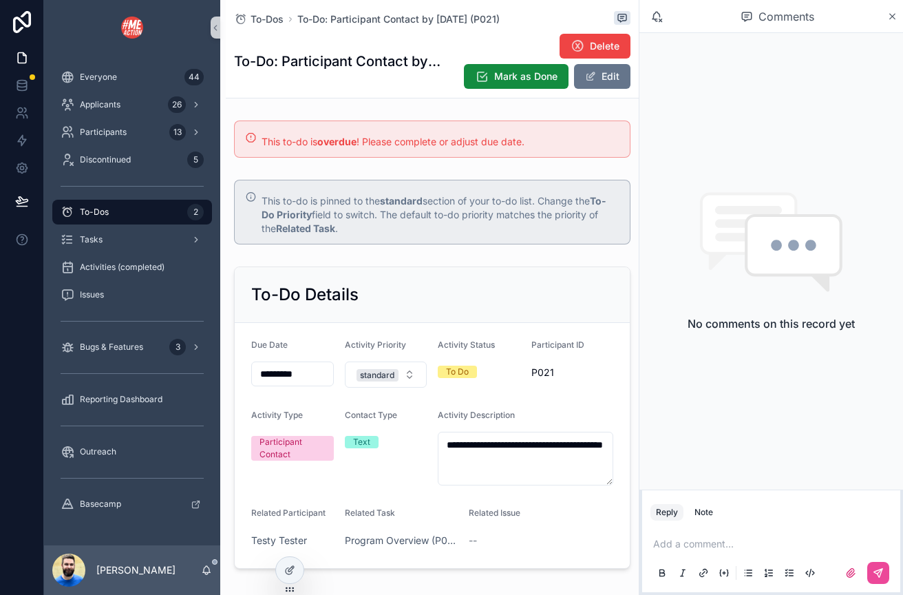
click at [755, 544] on p "scrollable content" at bounding box center [774, 544] width 242 height 14
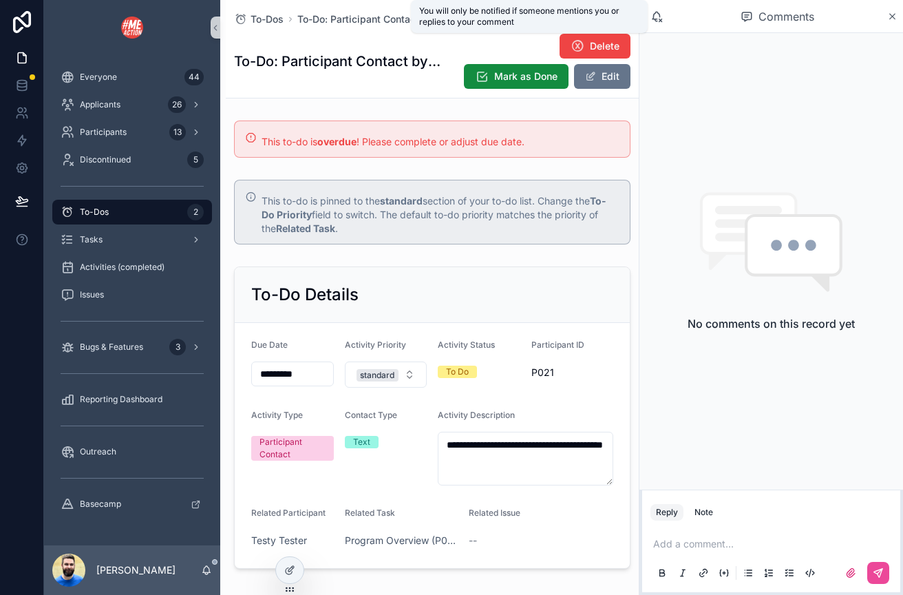
click at [656, 14] on icon "scrollable content" at bounding box center [657, 16] width 12 height 12
